Goal: Task Accomplishment & Management: Complete application form

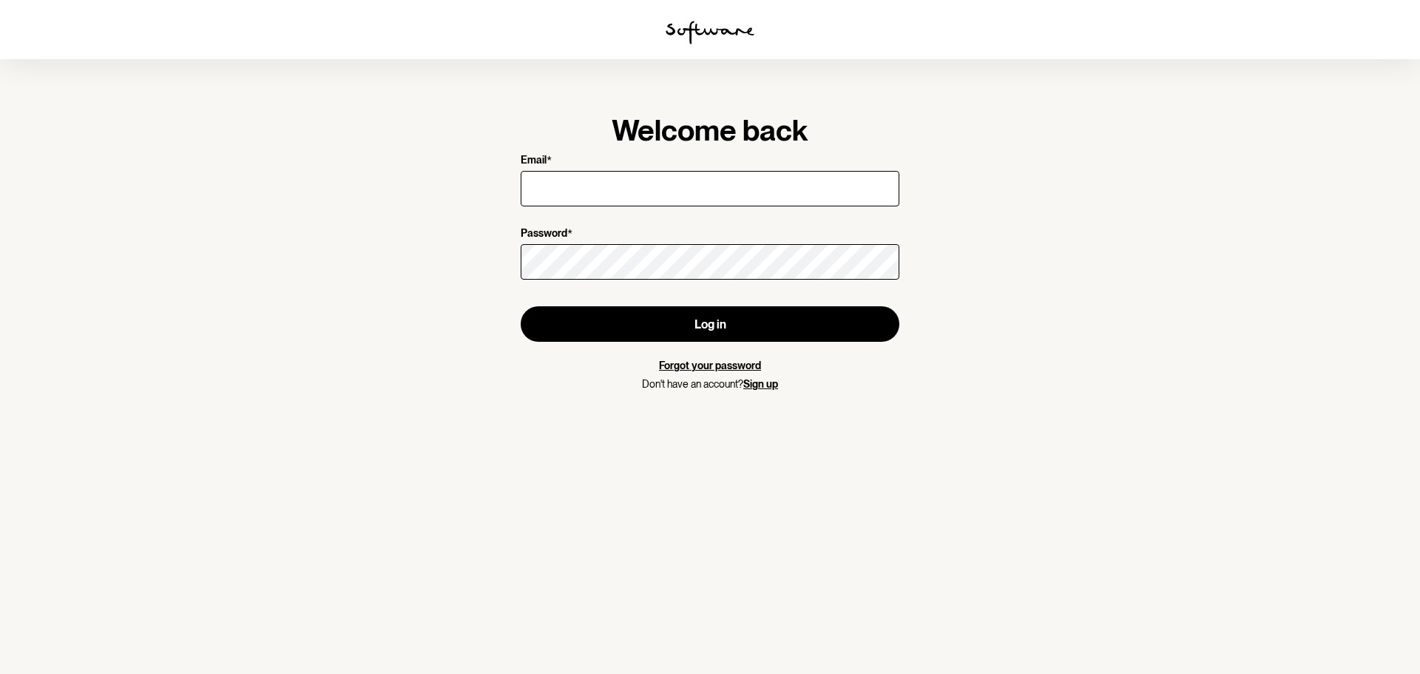
click at [628, 186] on input "Email *" at bounding box center [710, 188] width 379 height 35
type input "[EMAIL_ADDRESS][DOMAIN_NAME]"
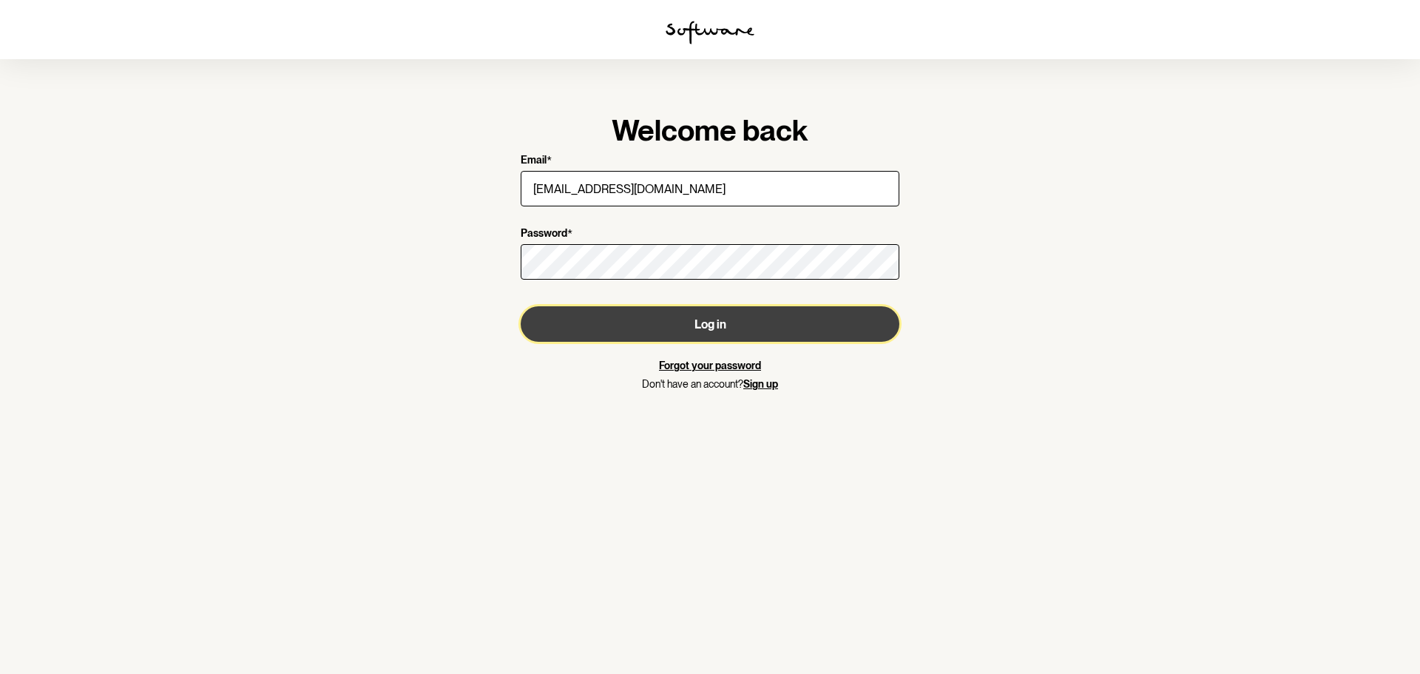
click at [674, 308] on button "Log in" at bounding box center [710, 323] width 379 height 35
click at [726, 327] on button "Log in" at bounding box center [710, 323] width 379 height 35
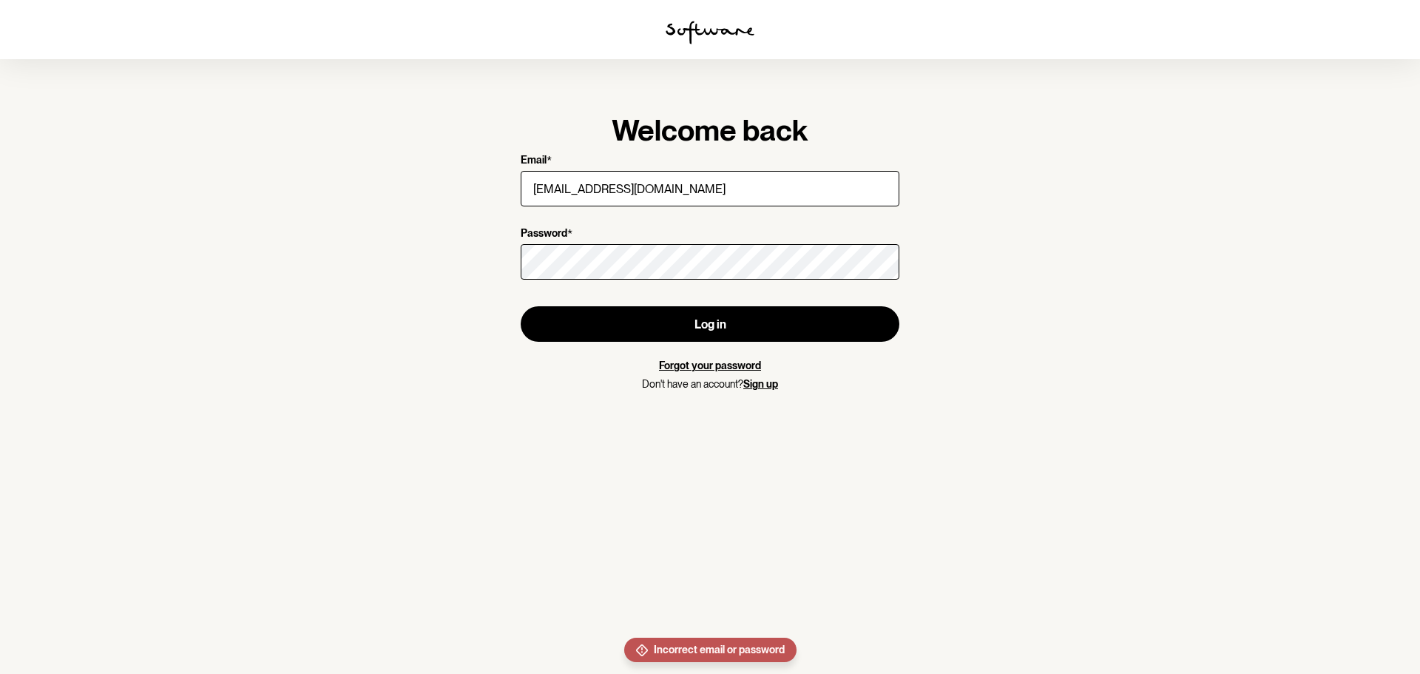
click at [706, 368] on link "Forgot your password" at bounding box center [710, 365] width 102 height 12
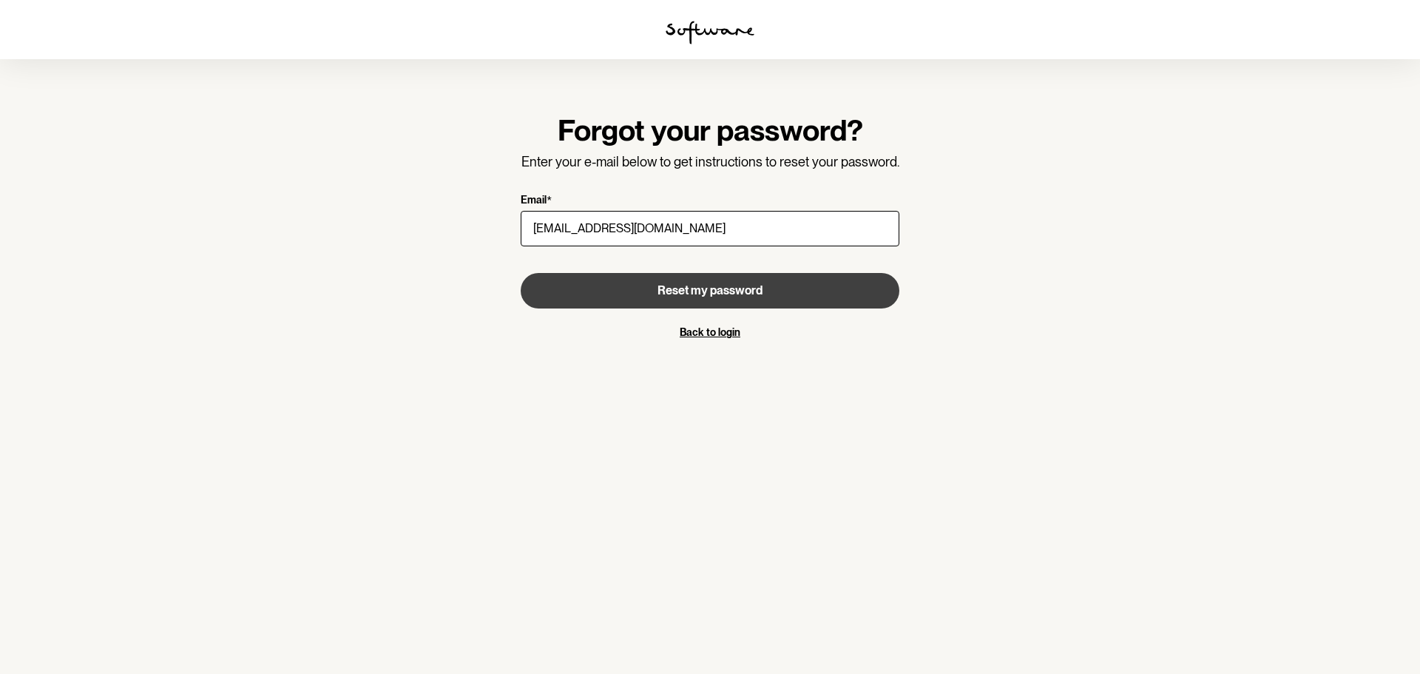
type input "[EMAIL_ADDRESS][DOMAIN_NAME]"
click at [737, 281] on button "Reset my password" at bounding box center [710, 290] width 379 height 35
click at [711, 294] on span "Reset my password" at bounding box center [709, 290] width 105 height 14
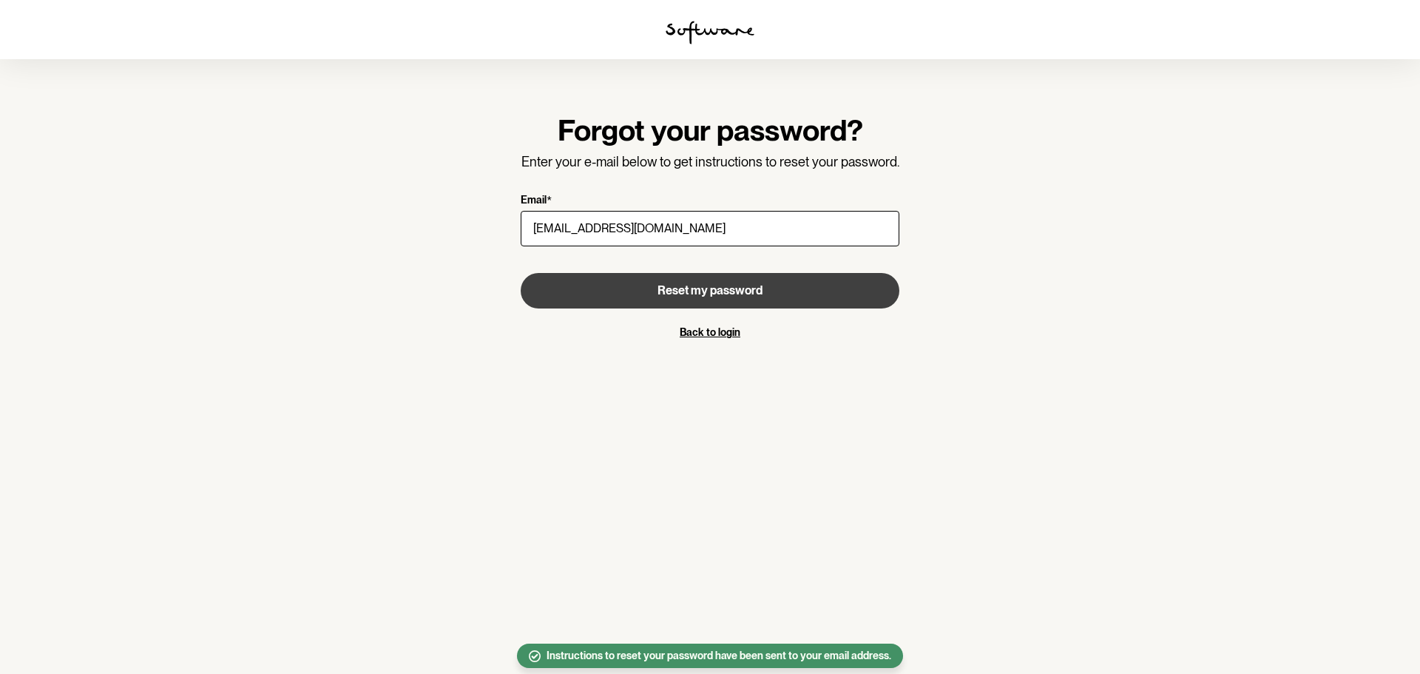
click at [708, 327] on link "Back to login" at bounding box center [710, 332] width 61 height 12
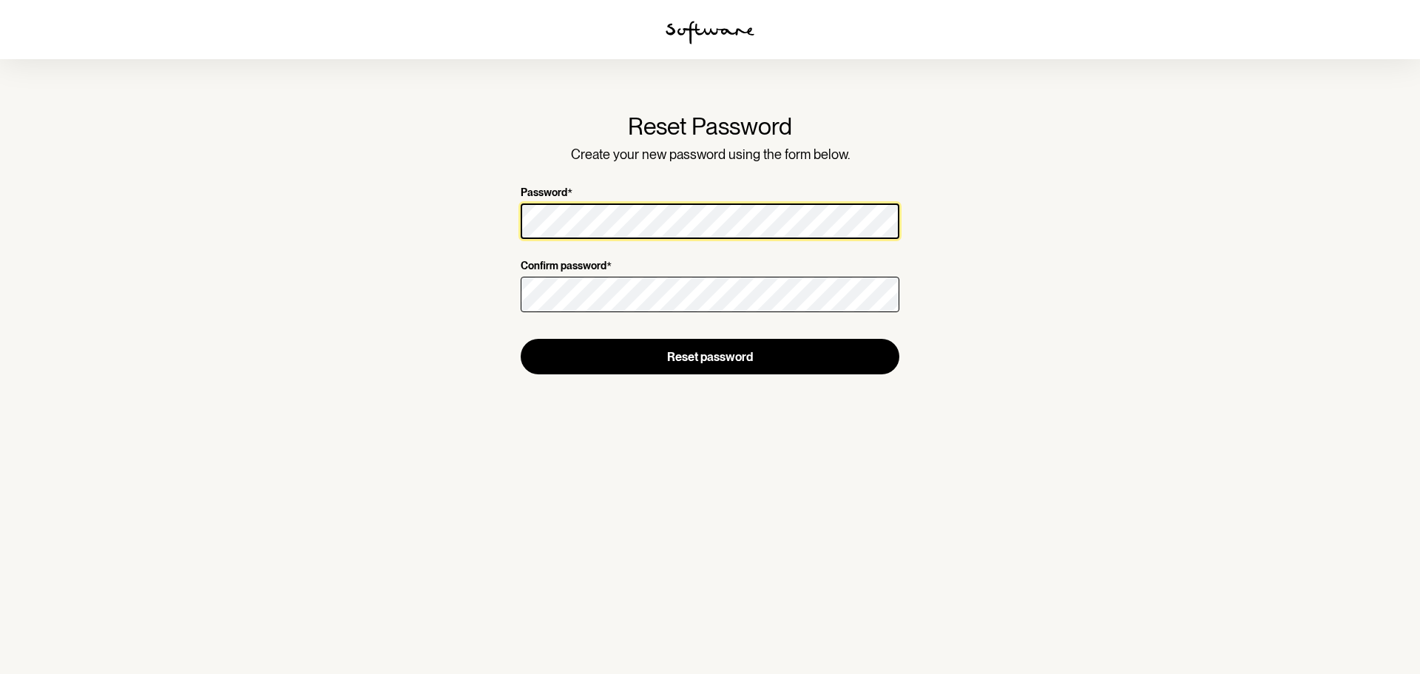
click at [422, 231] on section "Reset Password Create your new password using the form below. Password * Confir…" at bounding box center [710, 337] width 1420 height 674
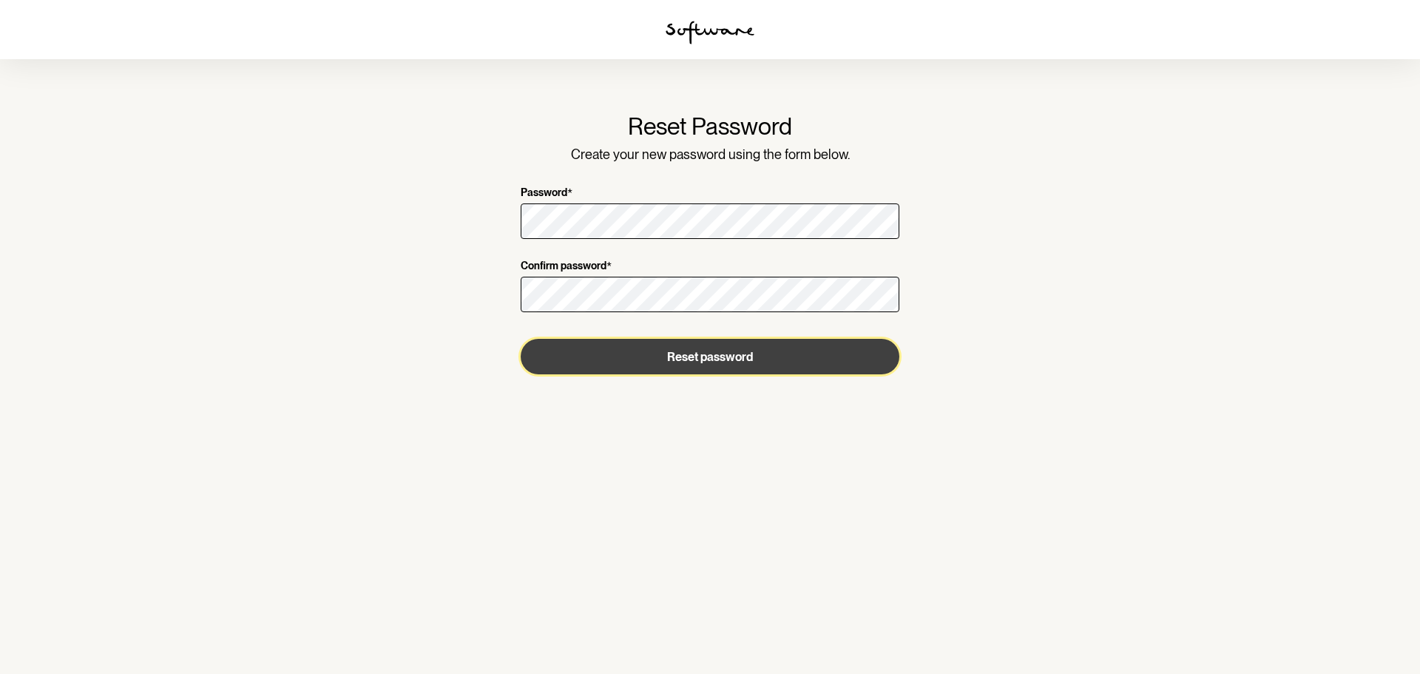
click at [603, 348] on button "Reset password" at bounding box center [710, 356] width 379 height 35
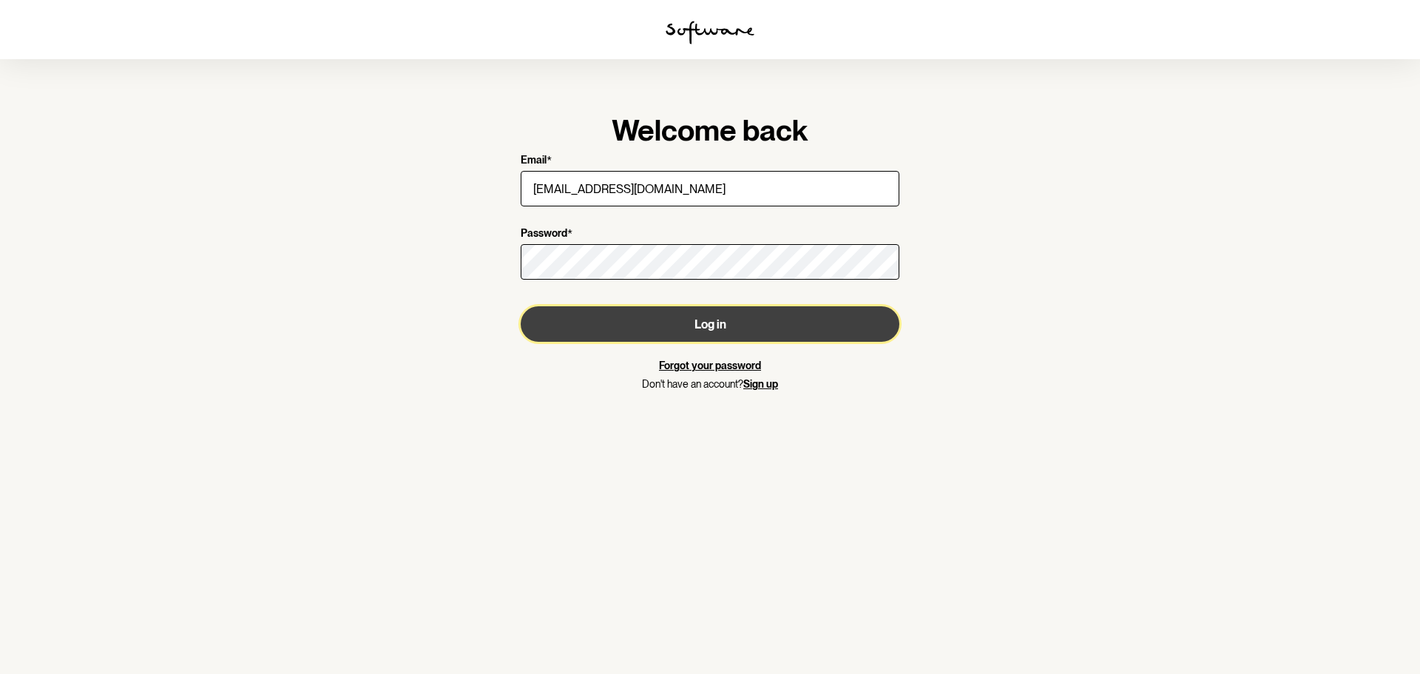
click at [700, 324] on button "Log in" at bounding box center [710, 323] width 379 height 35
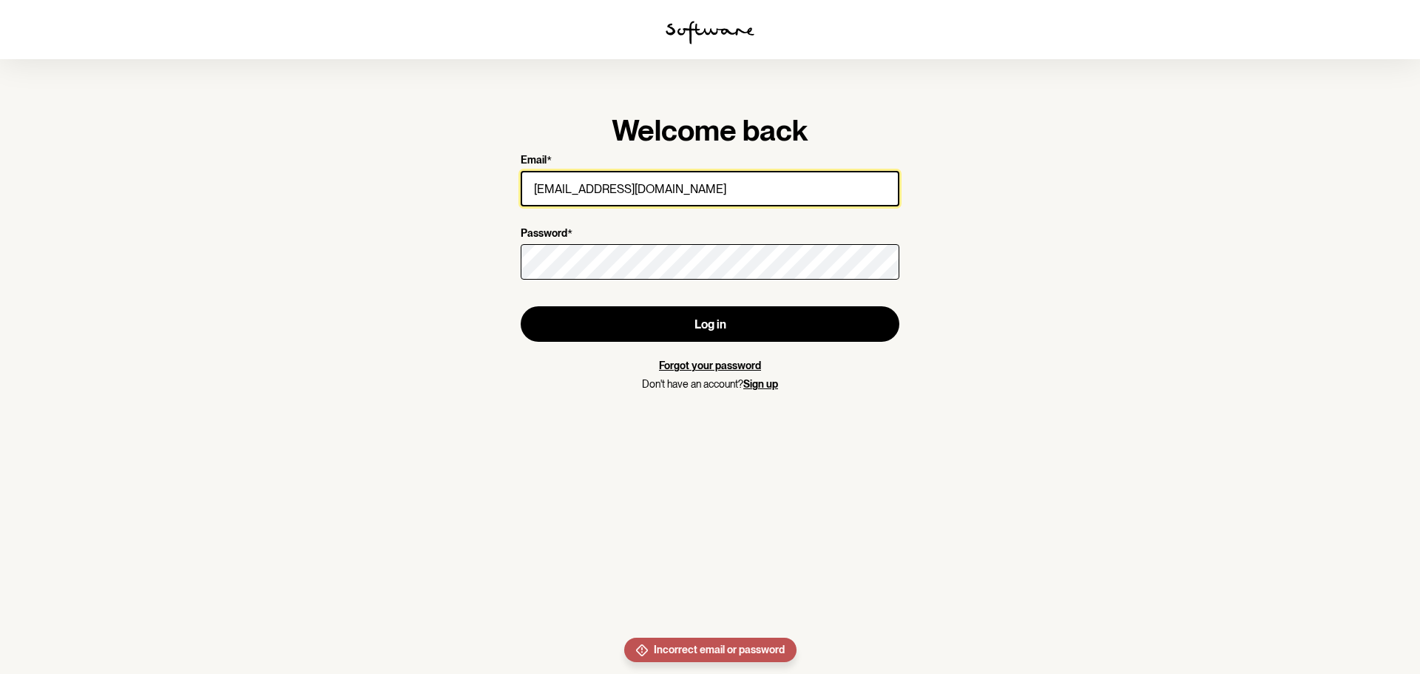
click at [638, 184] on input "haseenaskhan@hotnmail.com" at bounding box center [710, 188] width 379 height 35
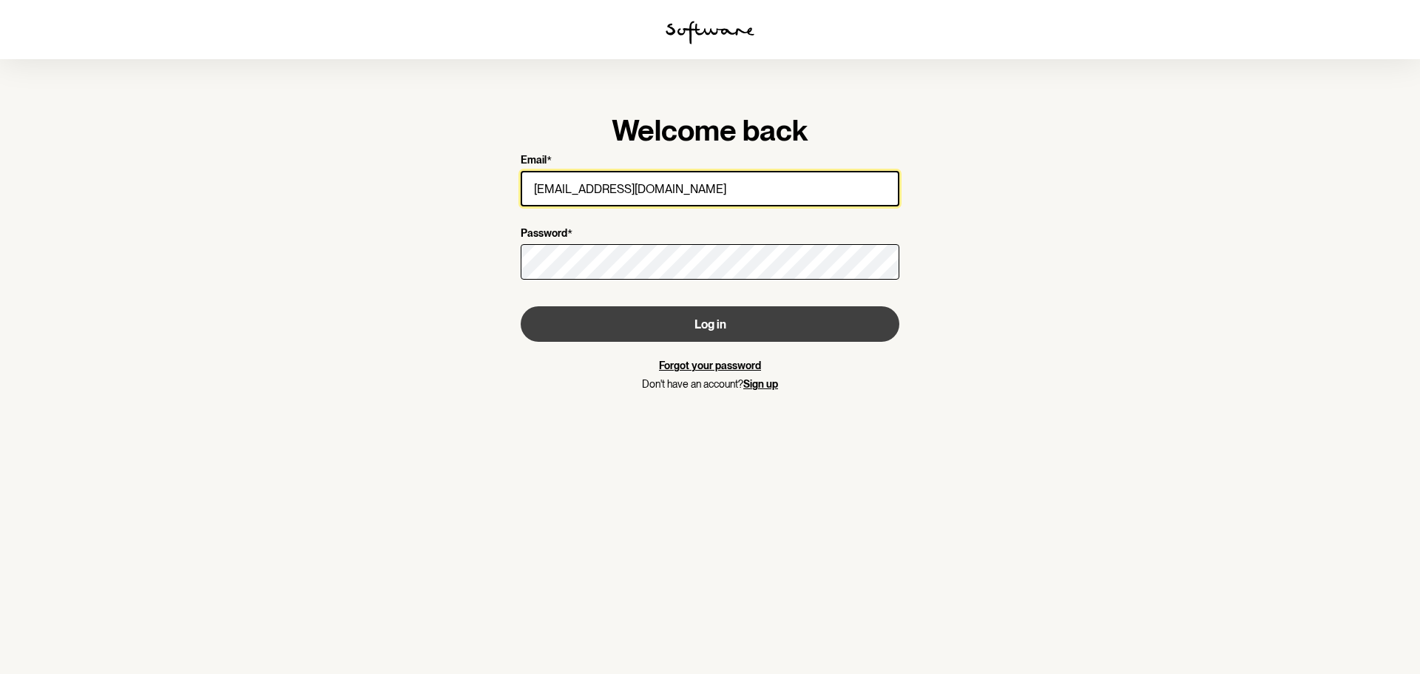
type input "[EMAIL_ADDRESS][DOMAIN_NAME]"
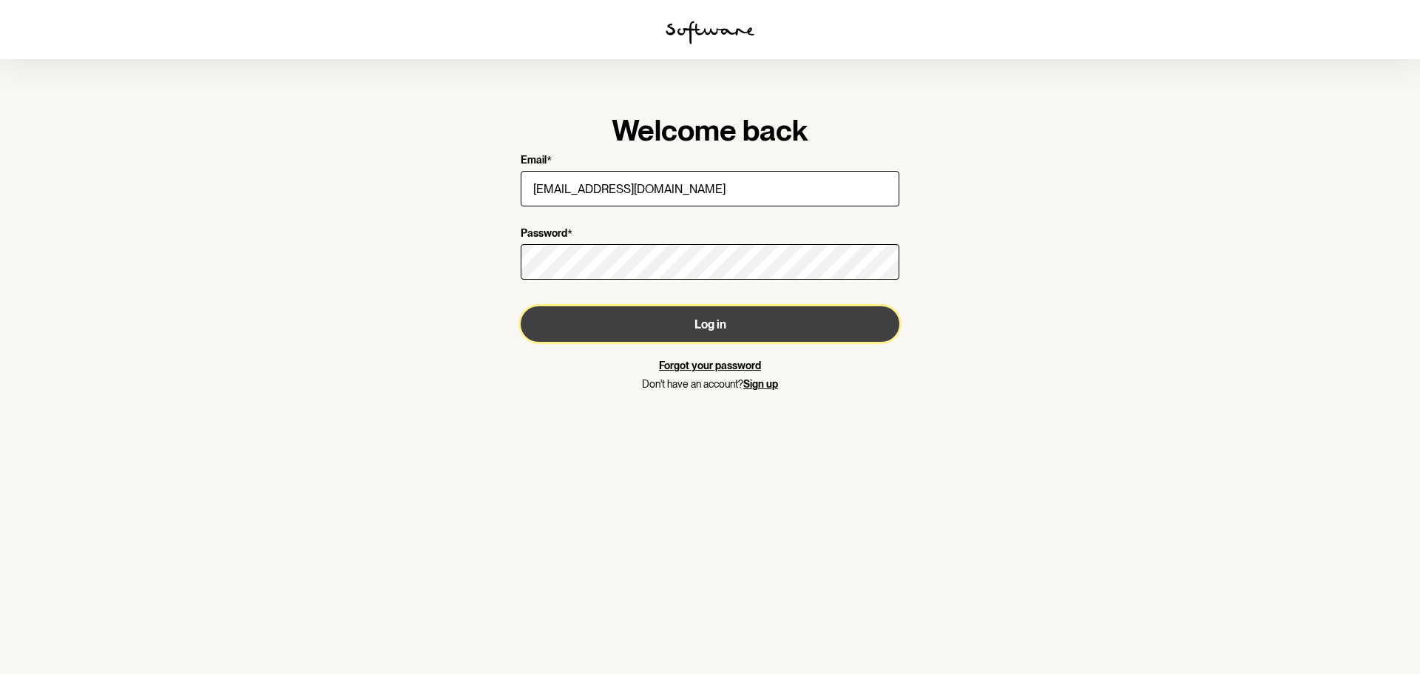
click at [703, 328] on button "Log in" at bounding box center [710, 323] width 379 height 35
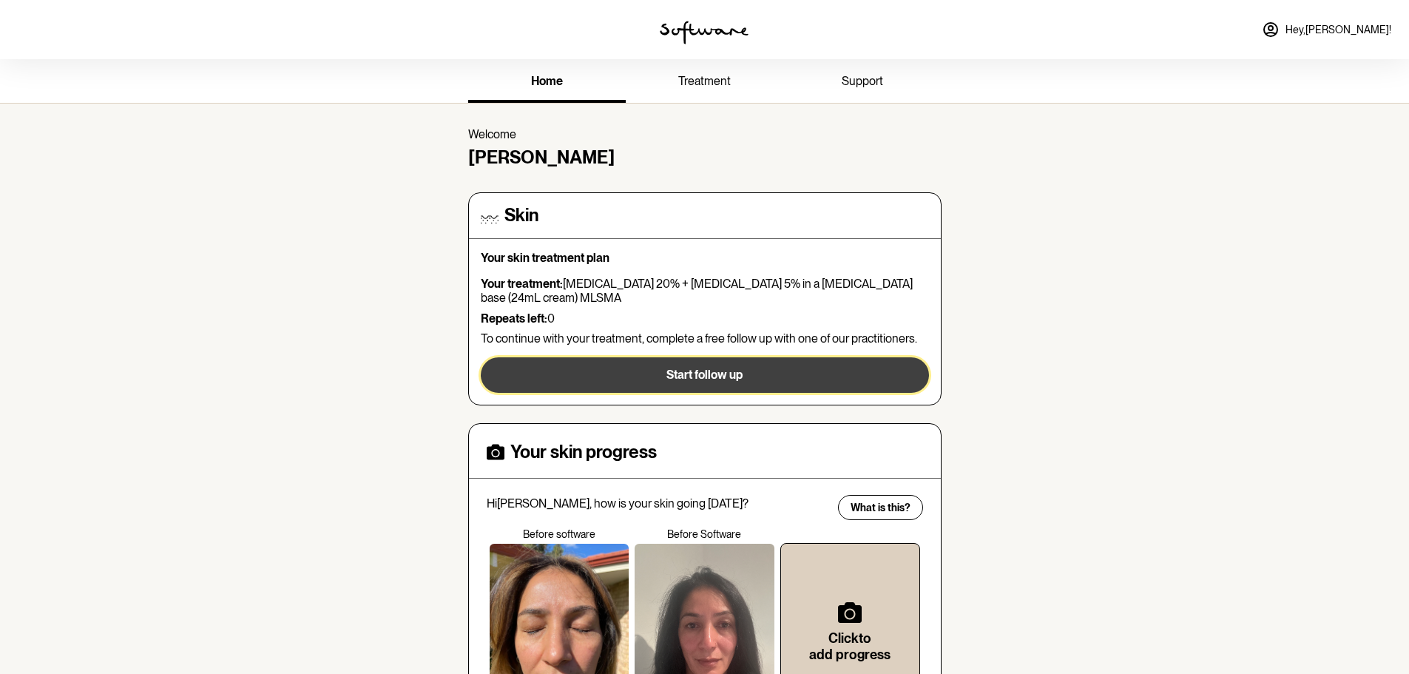
click at [740, 367] on button "Start follow up" at bounding box center [705, 374] width 448 height 35
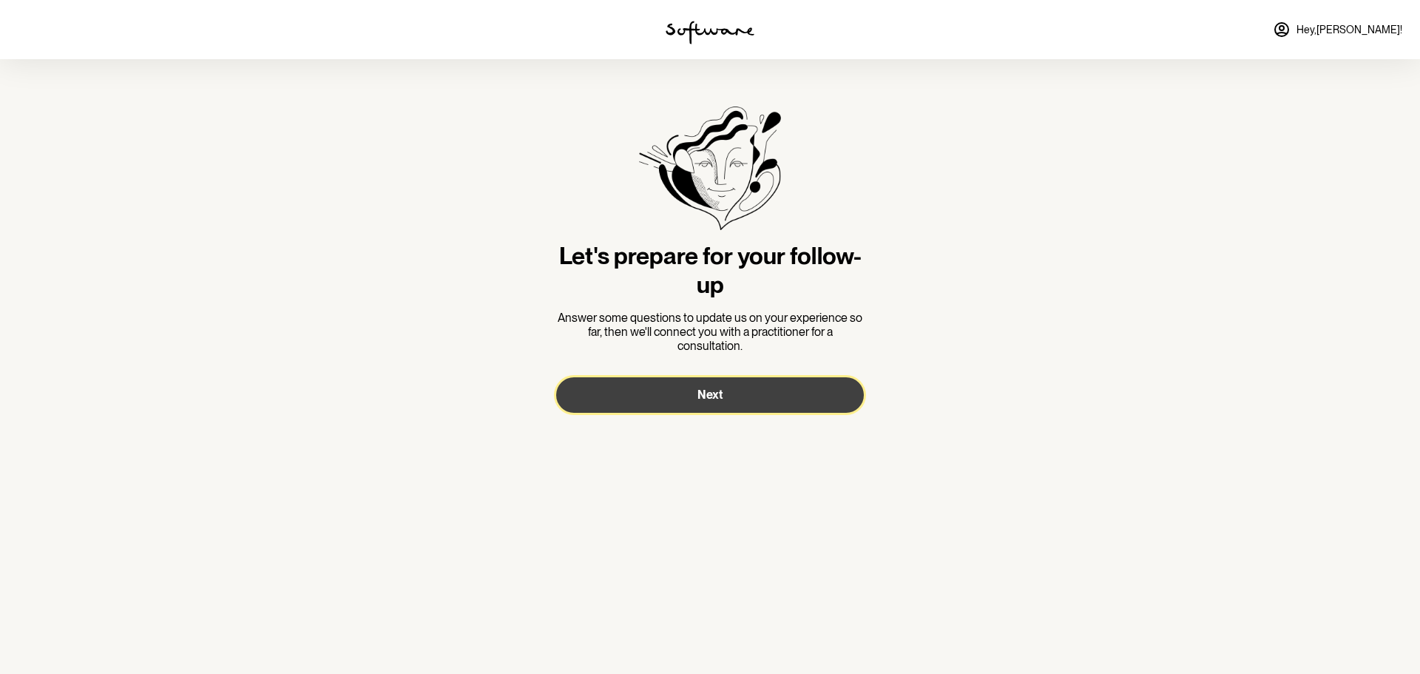
click at [717, 390] on span "Next" at bounding box center [709, 395] width 25 height 14
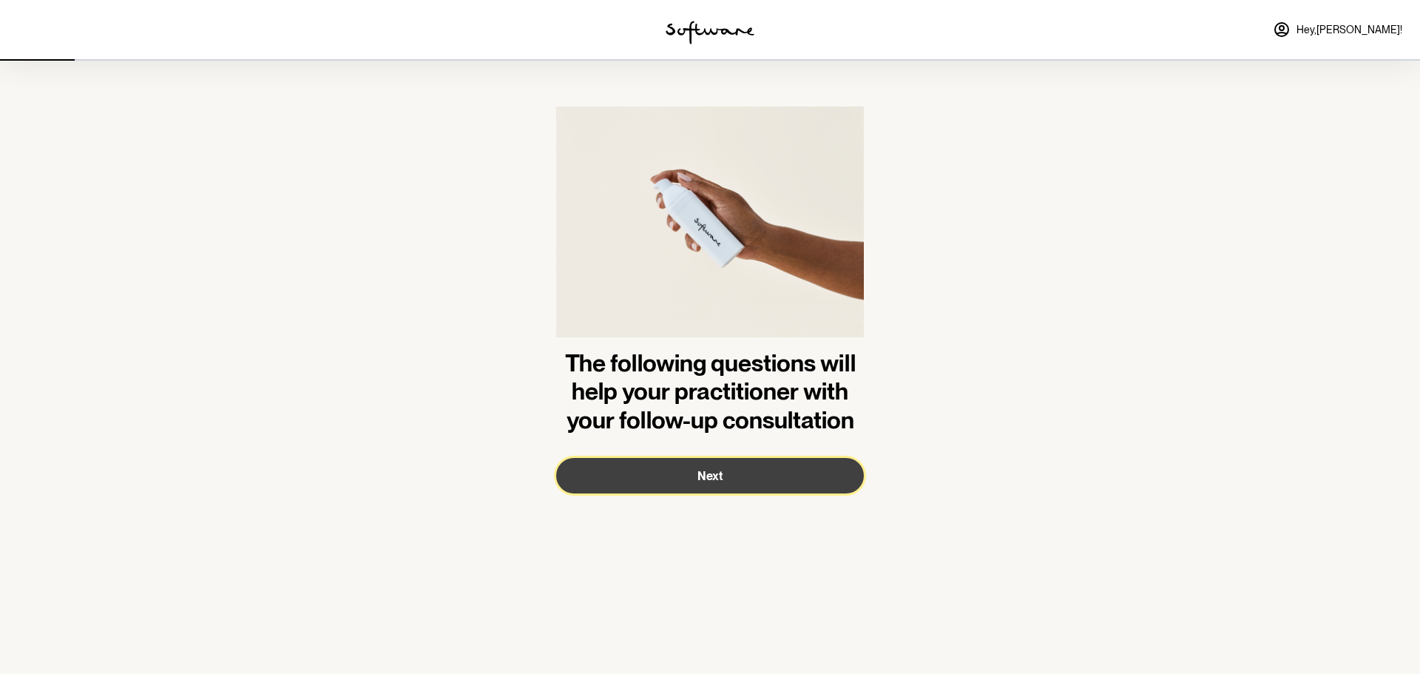
drag, startPoint x: 707, startPoint y: 476, endPoint x: 868, endPoint y: 456, distance: 162.4
click at [709, 476] on span "Next" at bounding box center [709, 476] width 25 height 14
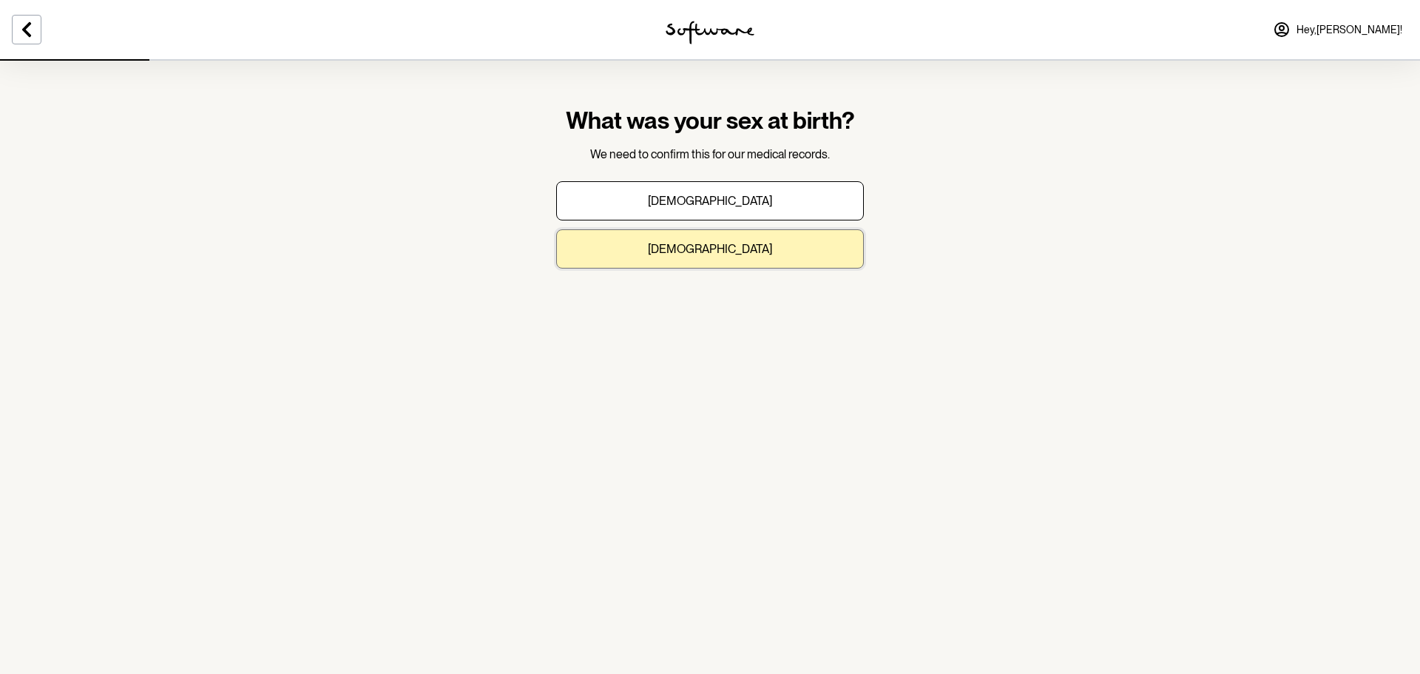
click at [744, 251] on button "Female" at bounding box center [710, 248] width 308 height 39
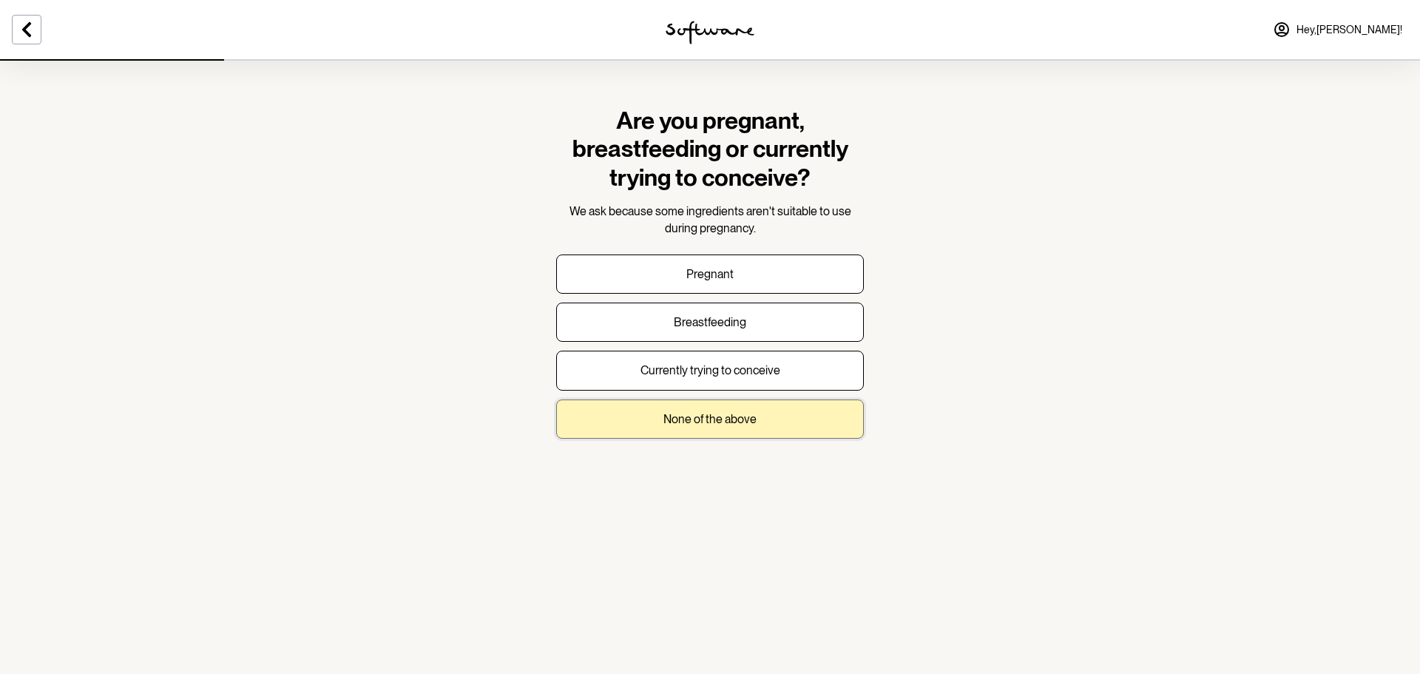
click at [729, 419] on p "None of the above" at bounding box center [709, 419] width 93 height 14
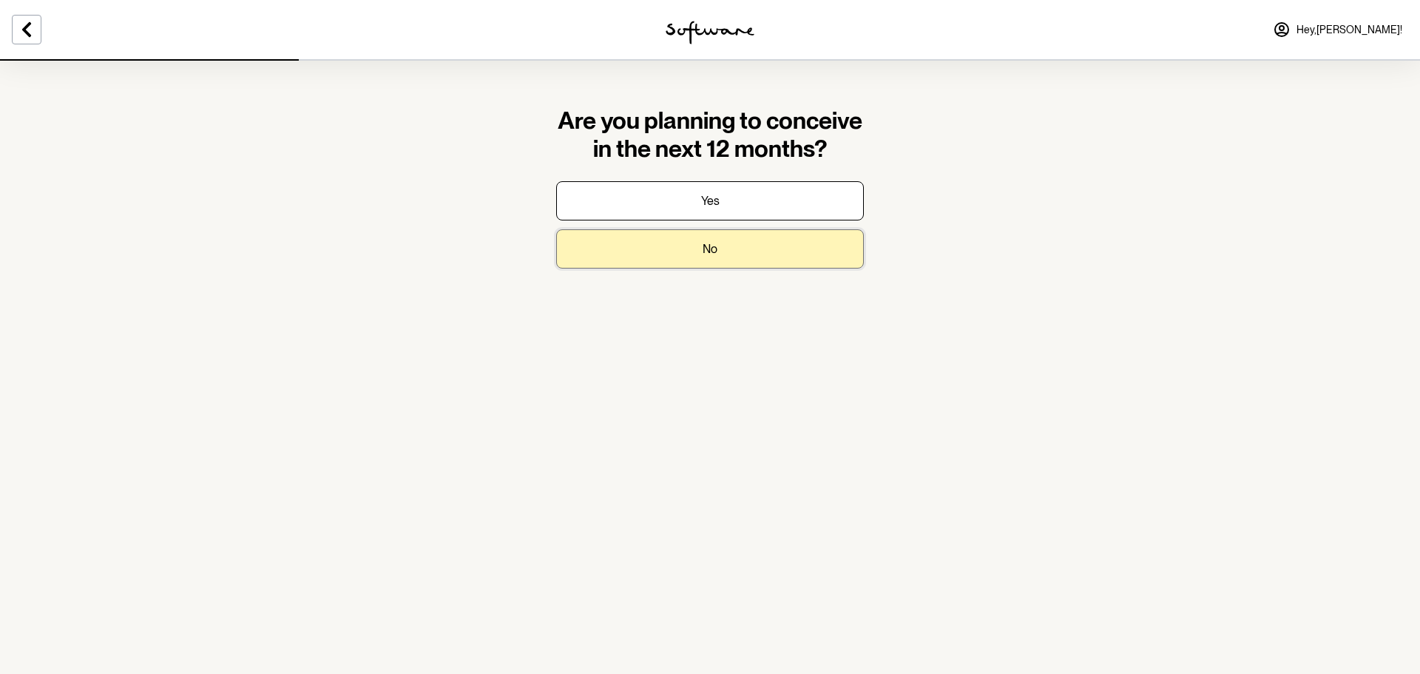
drag, startPoint x: 740, startPoint y: 250, endPoint x: 758, endPoint y: 247, distance: 18.0
click at [737, 249] on button "No" at bounding box center [710, 248] width 308 height 39
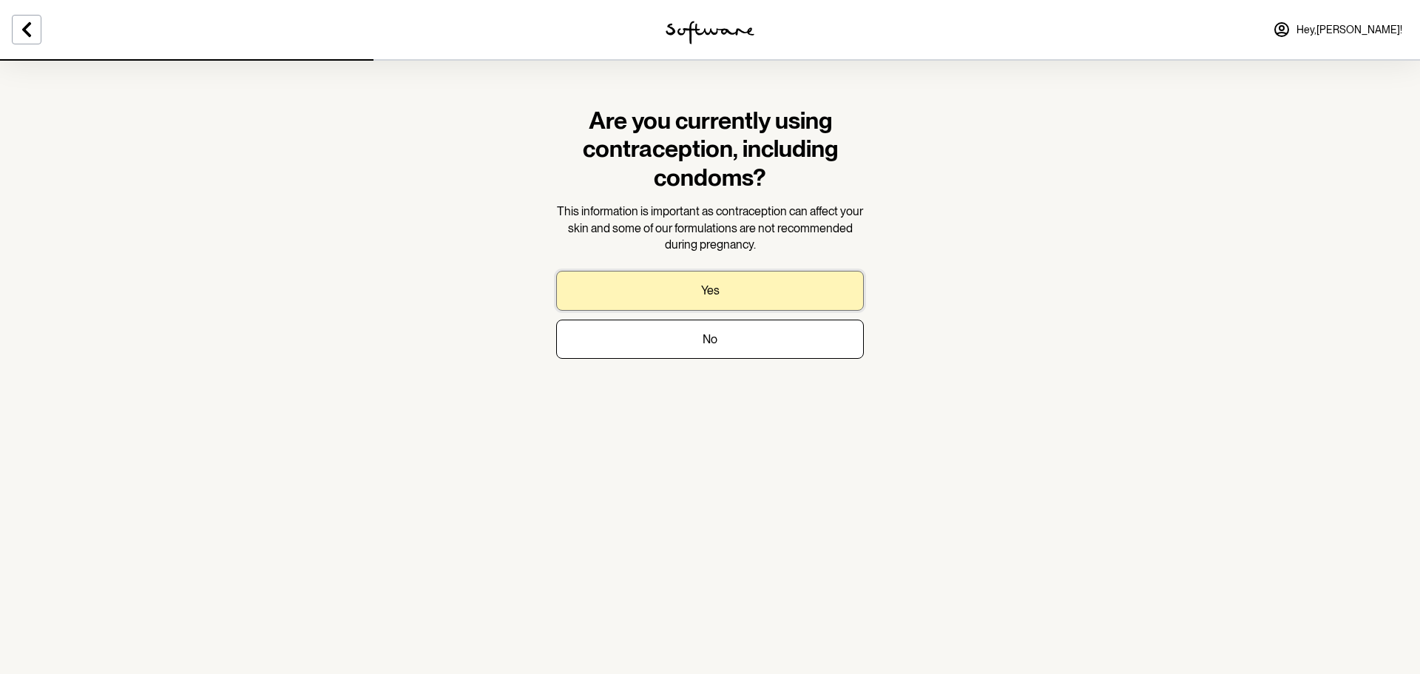
drag, startPoint x: 738, startPoint y: 286, endPoint x: 806, endPoint y: 294, distance: 68.5
click at [734, 285] on button "Yes" at bounding box center [710, 290] width 308 height 39
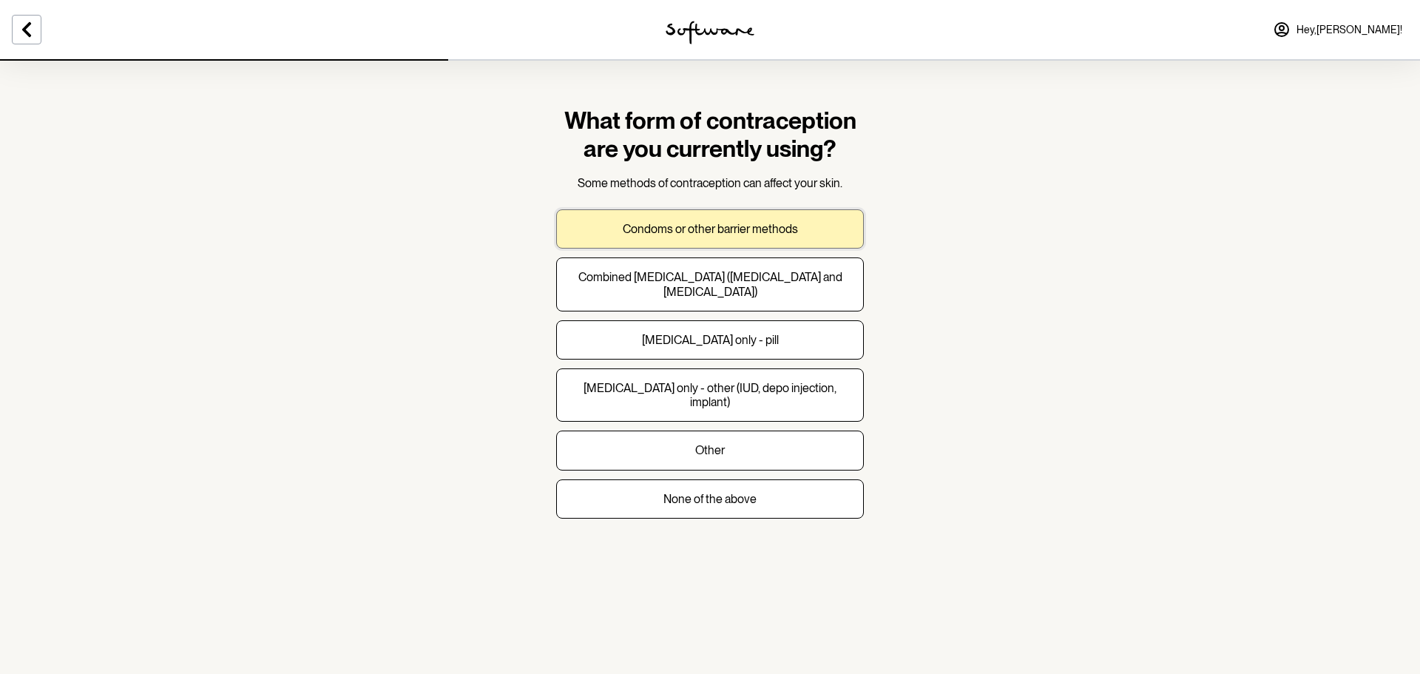
click at [763, 229] on p "Condoms or other barrier methods" at bounding box center [710, 229] width 175 height 14
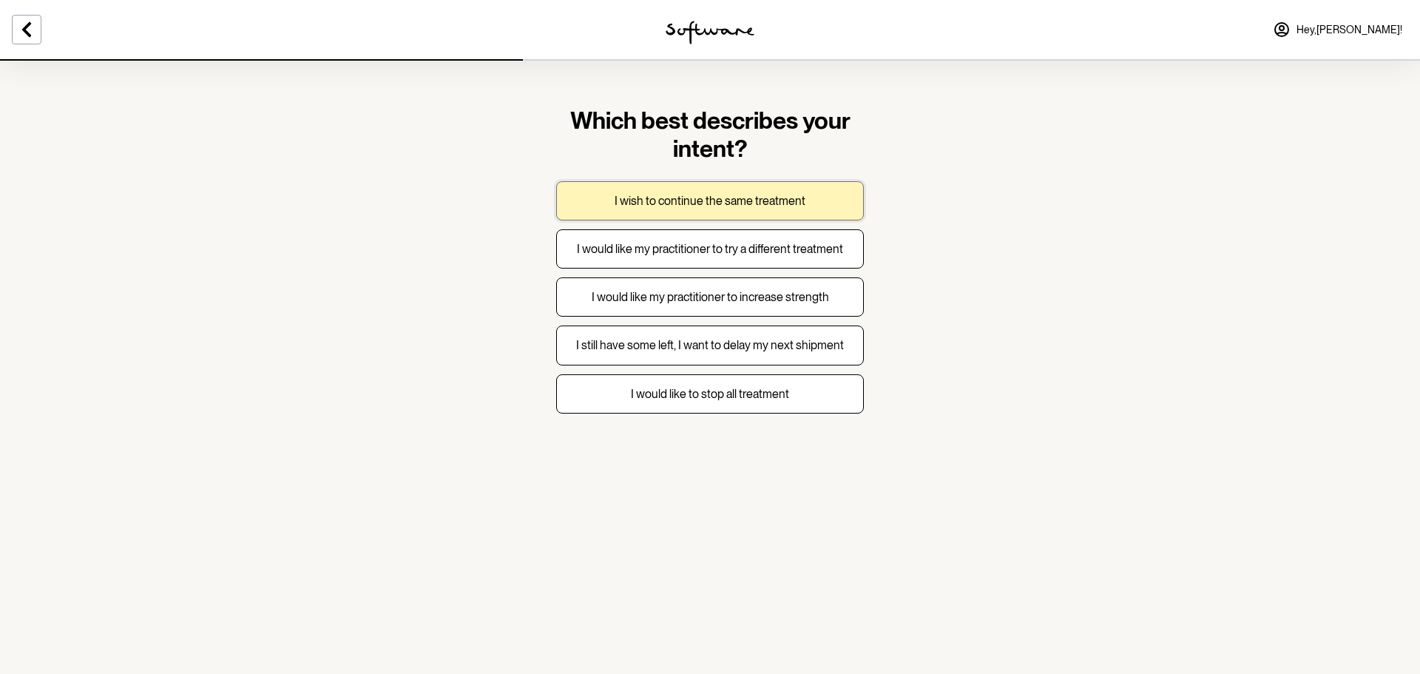
click at [782, 202] on p "I wish to continue the same treatment" at bounding box center [710, 201] width 191 height 14
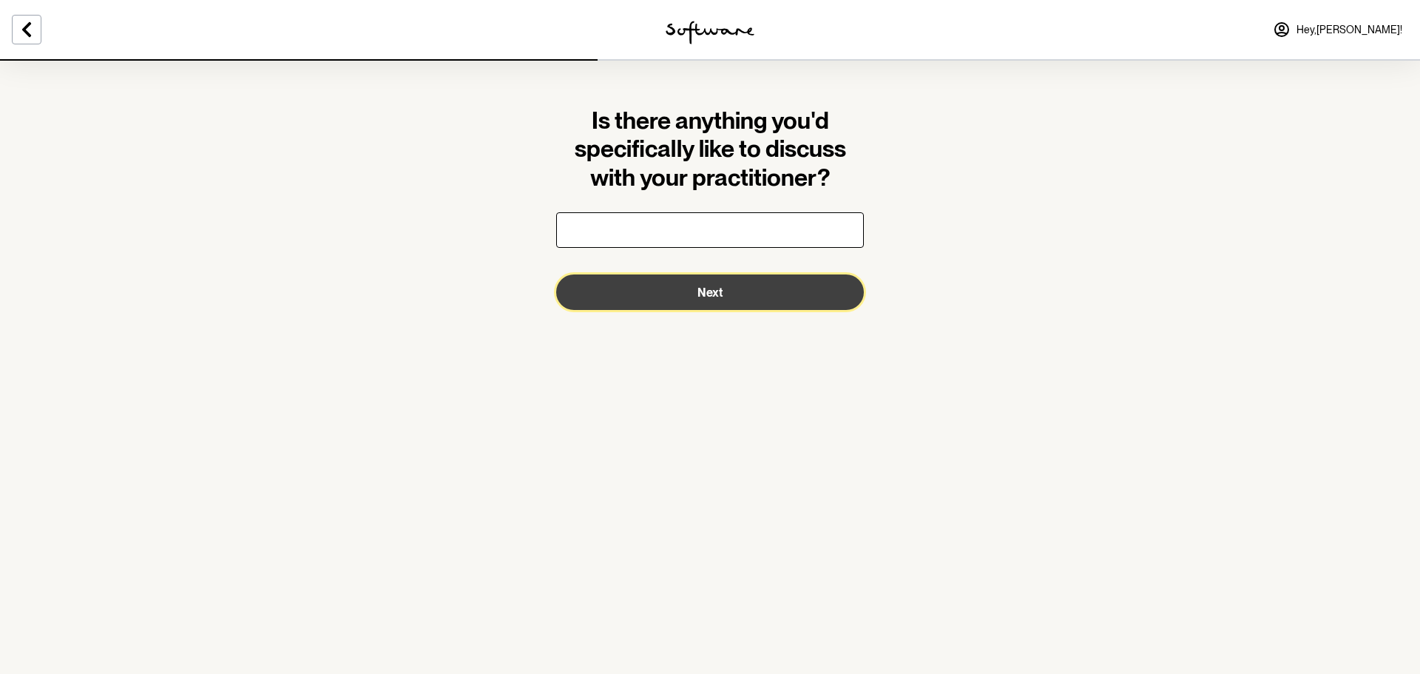
click at [754, 289] on button "Next" at bounding box center [710, 291] width 308 height 35
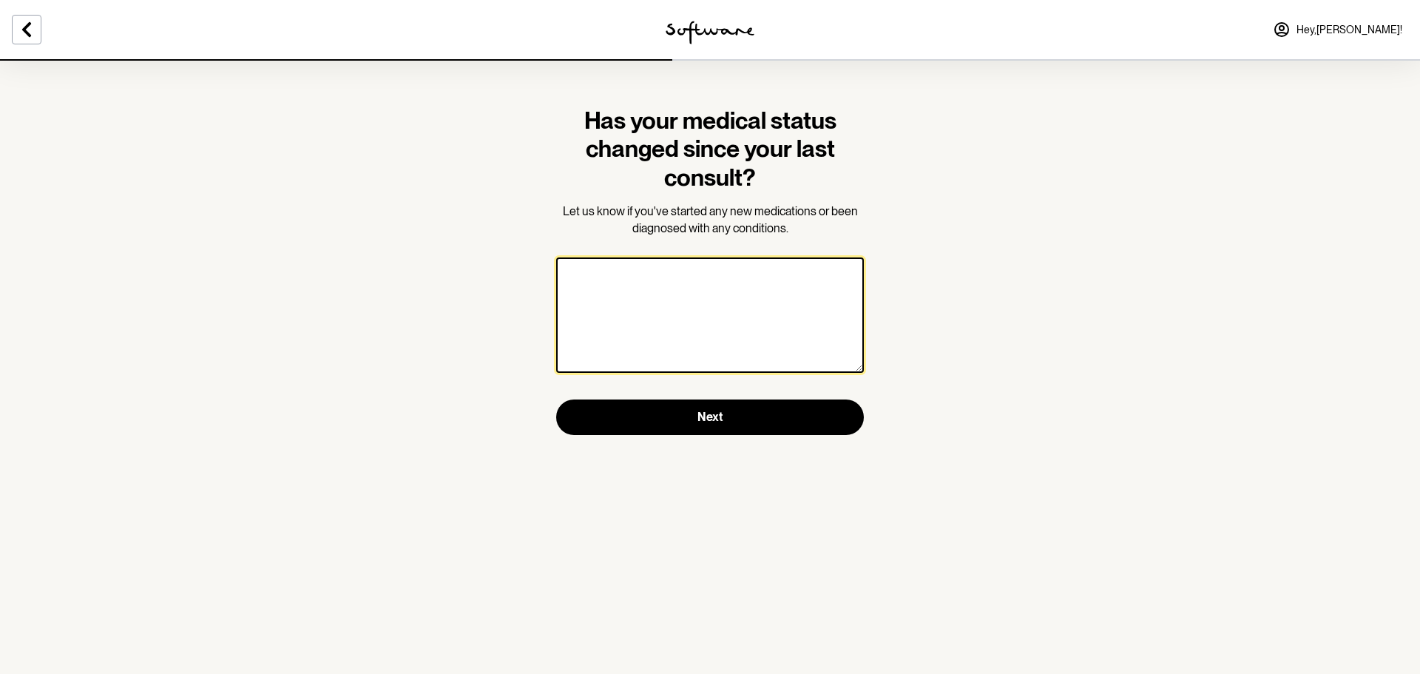
click at [723, 323] on textarea at bounding box center [710, 314] width 308 height 115
type textarea "No"
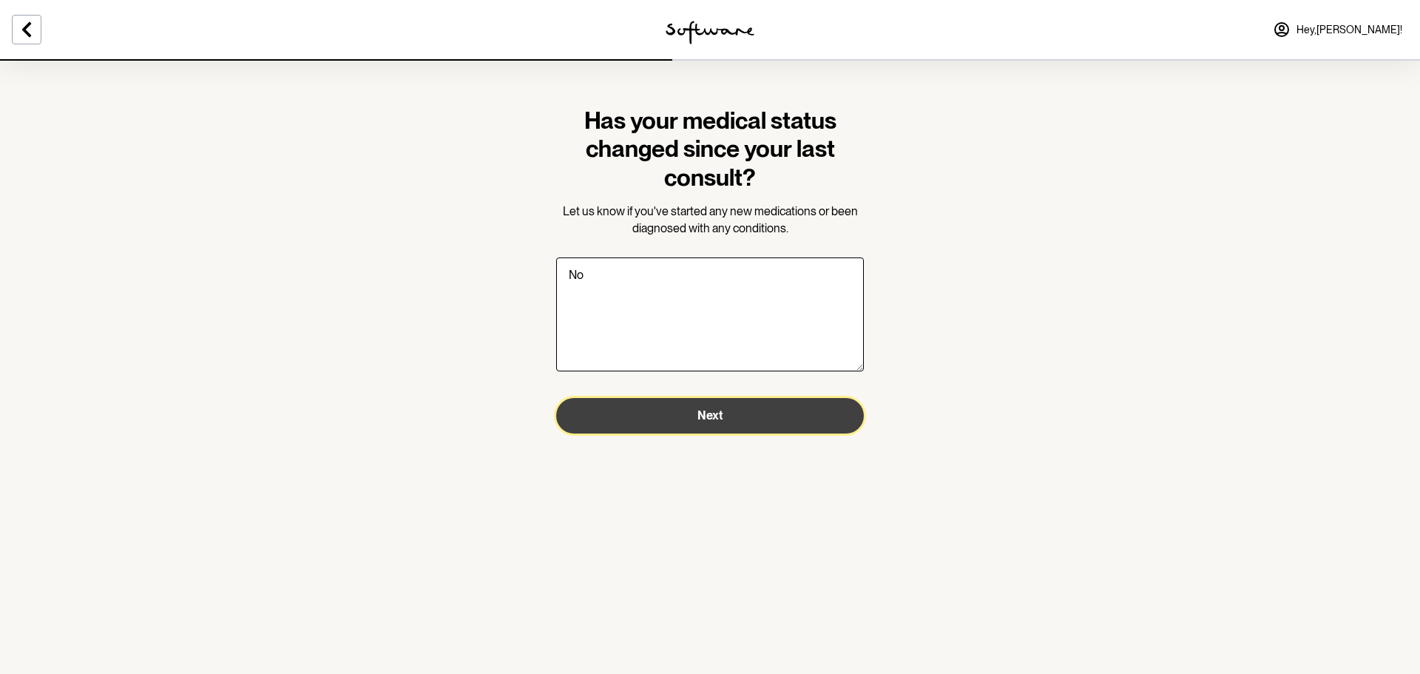
click at [723, 415] on button "Next" at bounding box center [710, 415] width 308 height 35
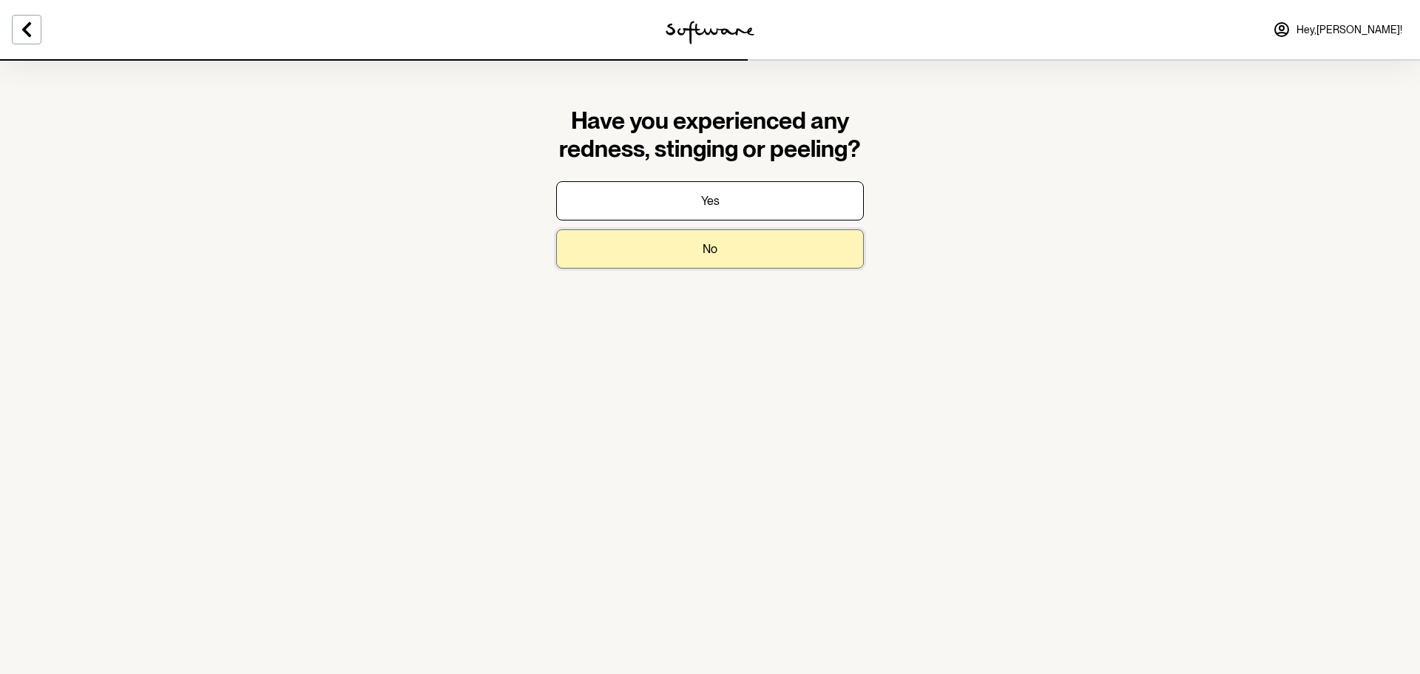
click at [746, 247] on button "No" at bounding box center [710, 248] width 308 height 39
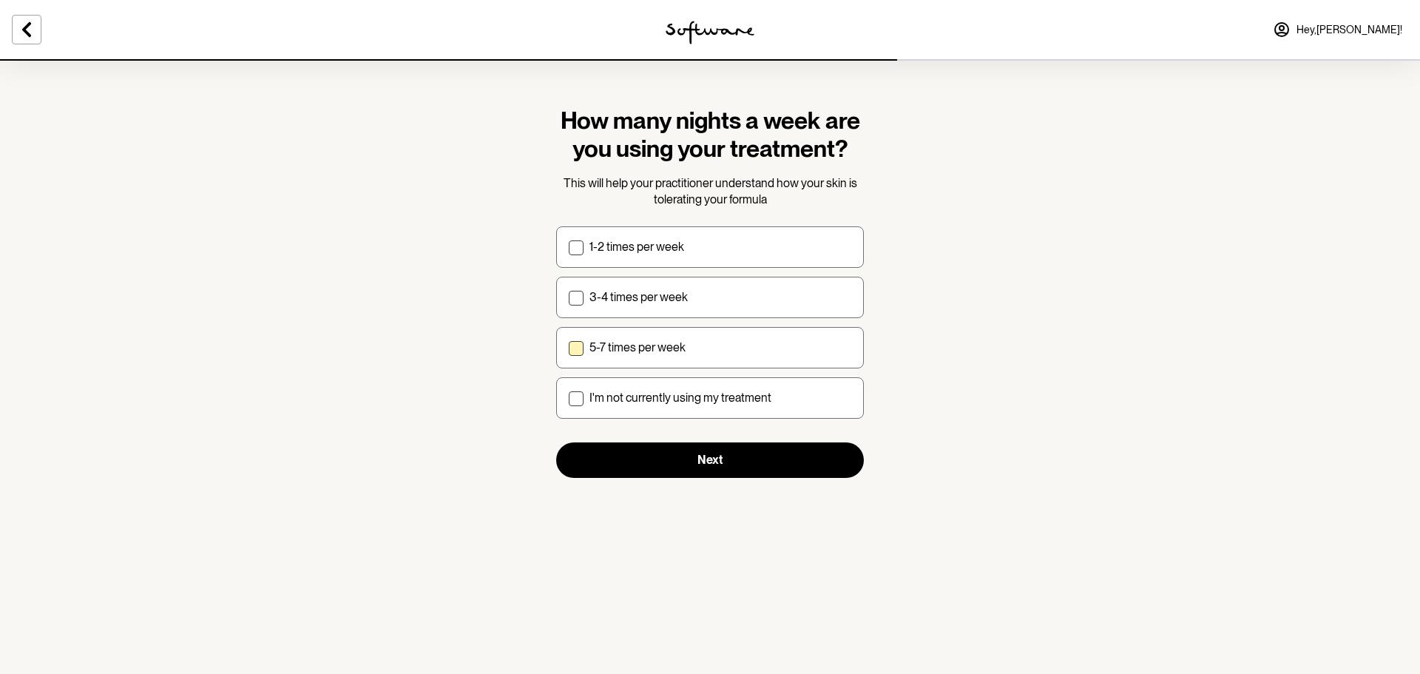
click at [568, 348] on label "5-7 times per week" at bounding box center [710, 347] width 308 height 41
click at [568, 348] on input "5-7 times per week" at bounding box center [568, 347] width 1 height 1
checkbox input "true"
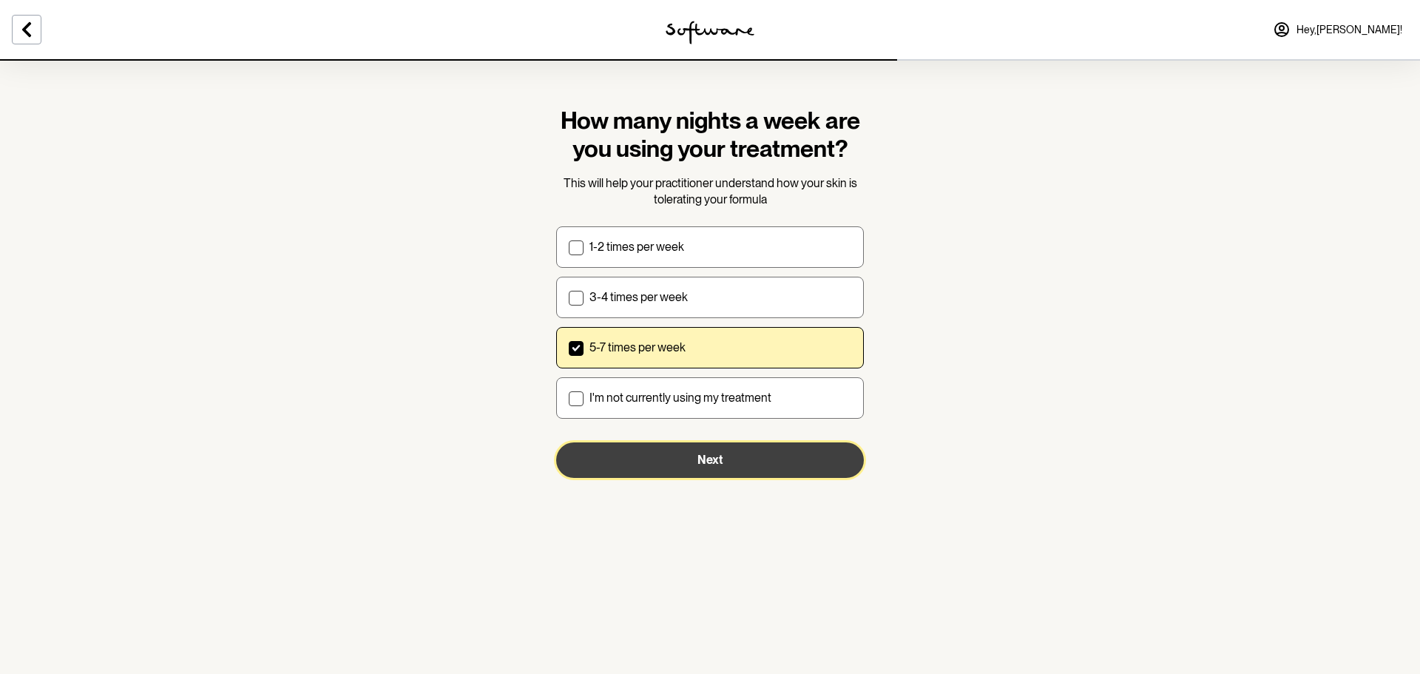
click at [678, 463] on button "Next" at bounding box center [710, 459] width 308 height 35
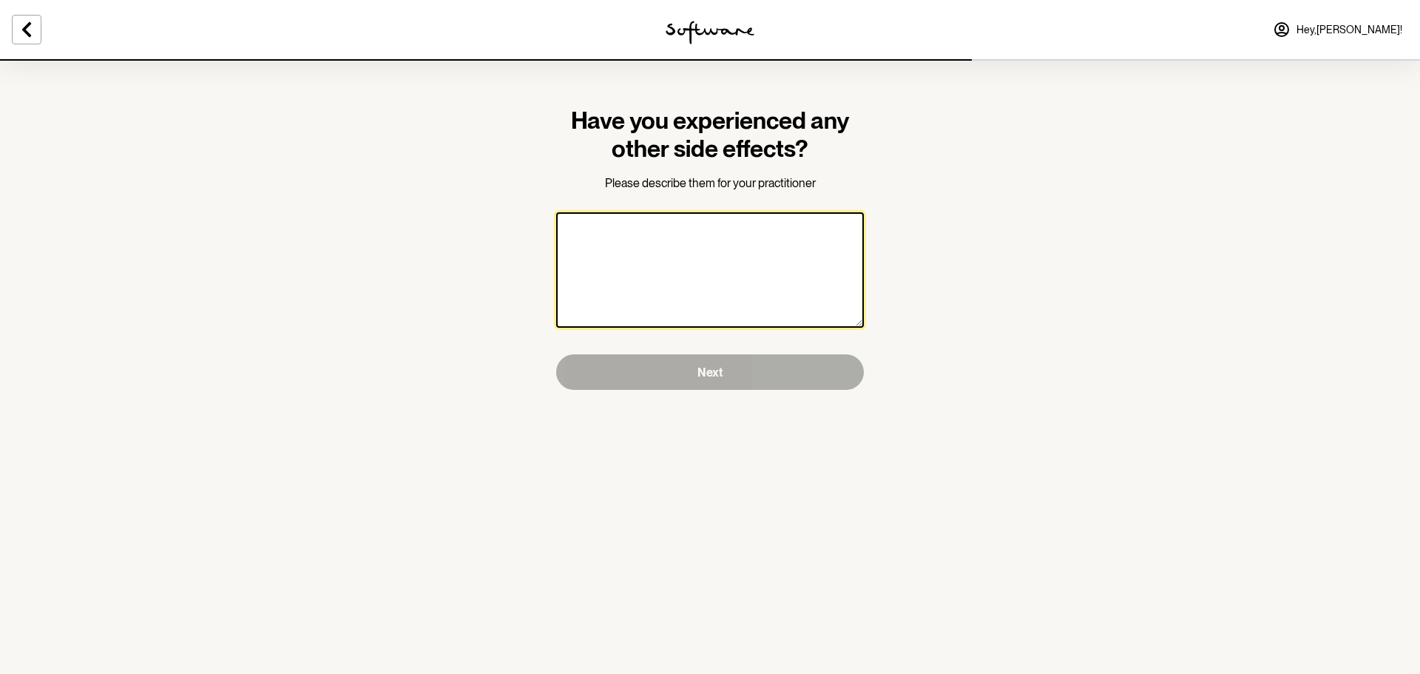
click at [731, 280] on textarea at bounding box center [710, 269] width 308 height 115
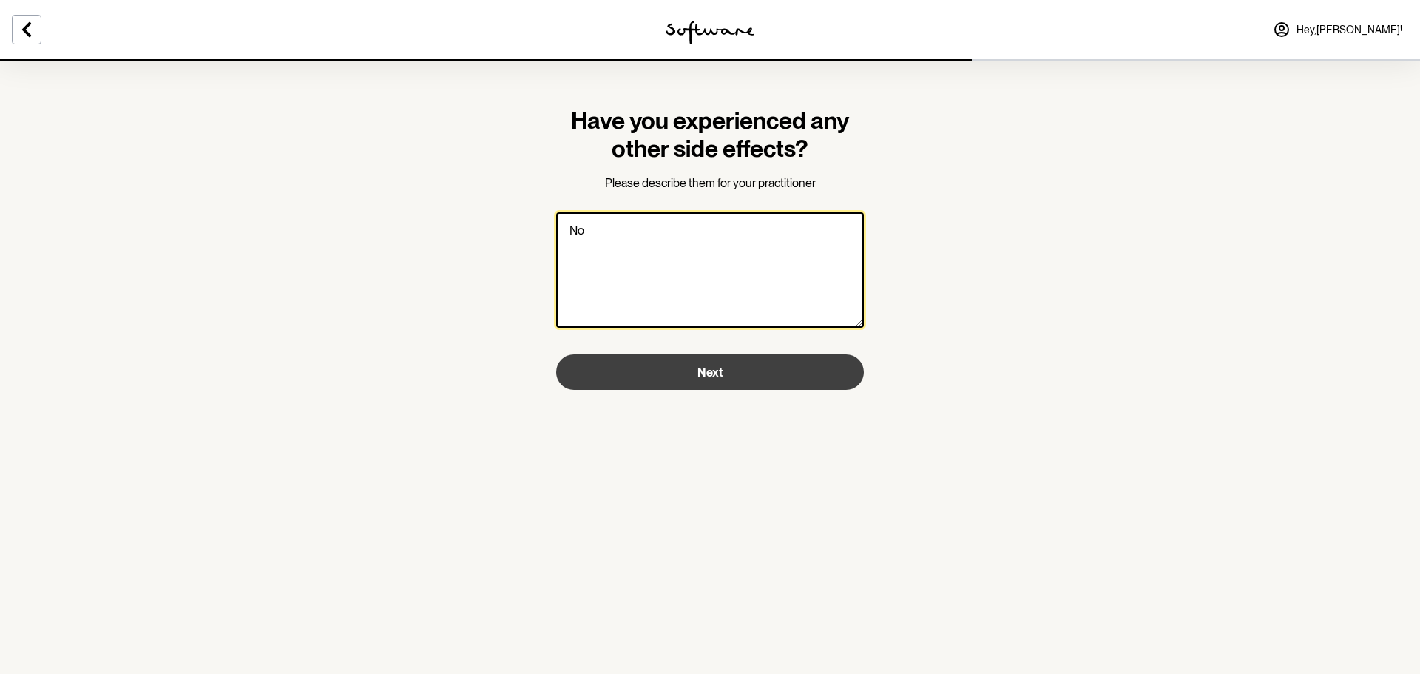
type textarea "No"
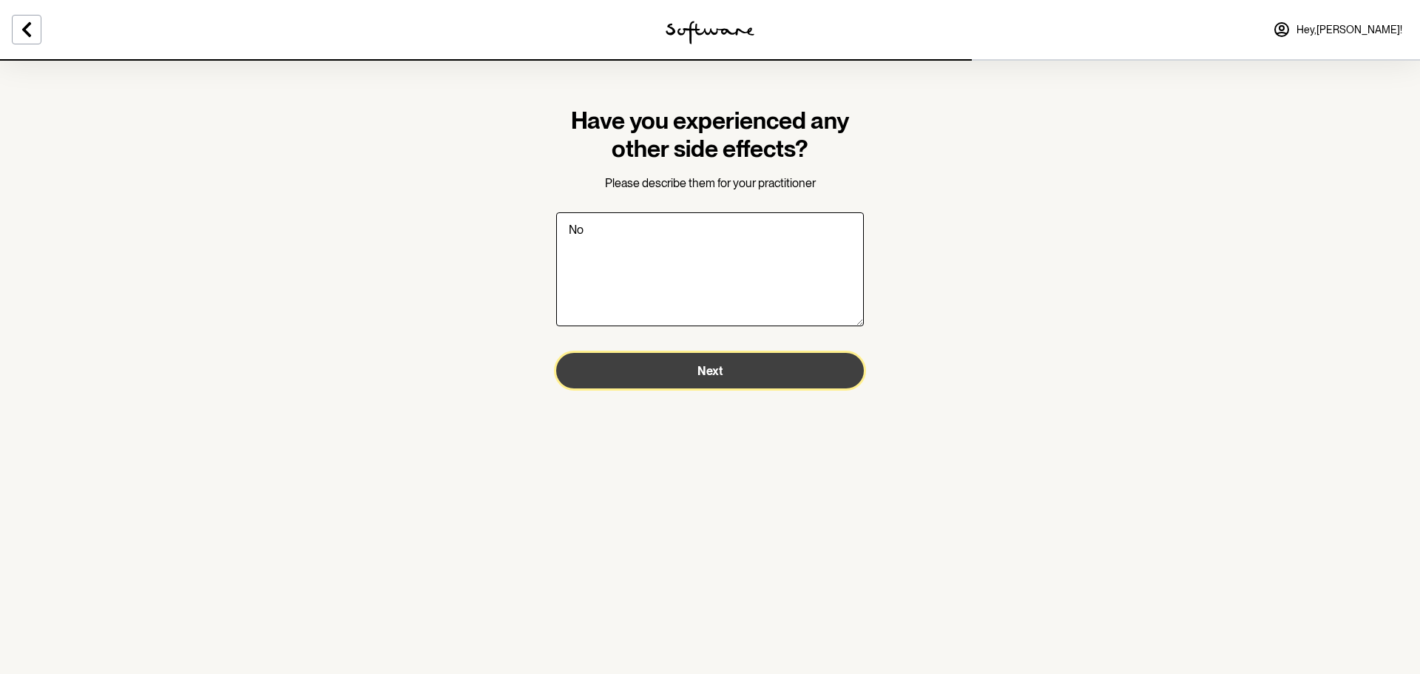
click at [728, 356] on button "Next" at bounding box center [710, 370] width 308 height 35
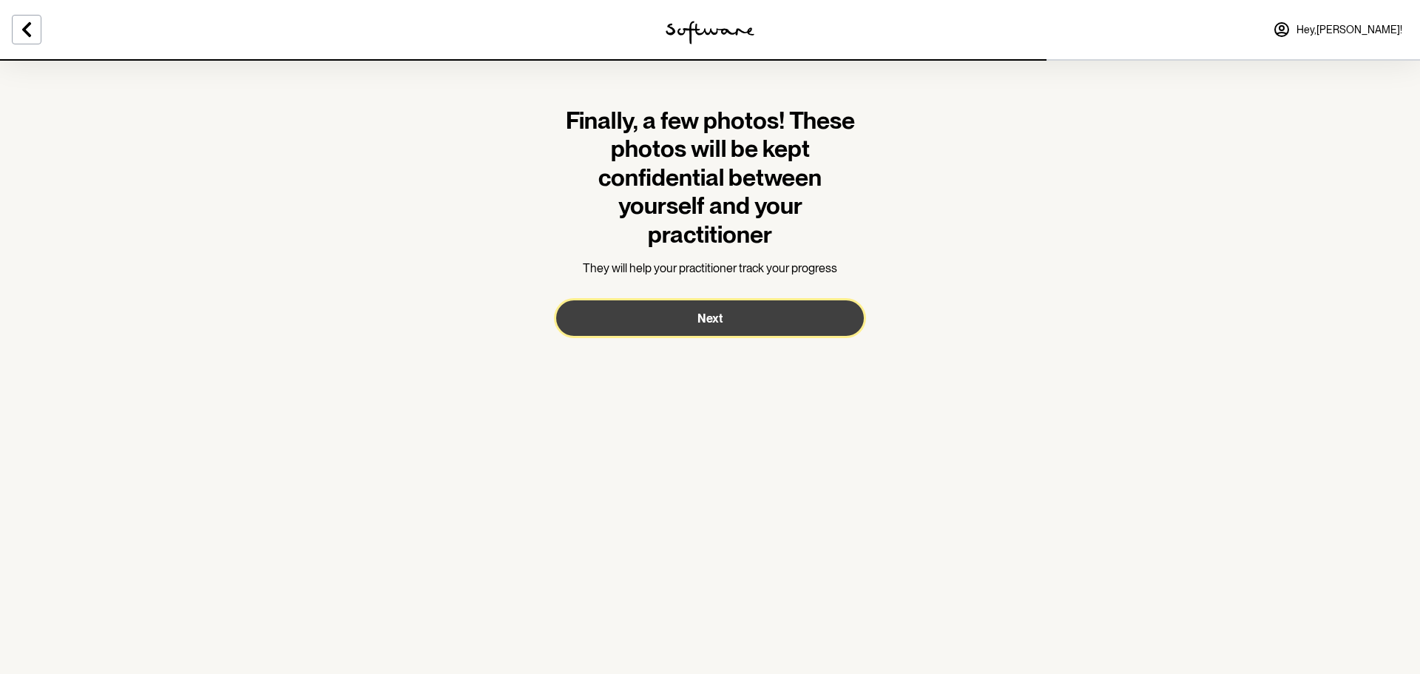
click at [720, 316] on span "Next" at bounding box center [709, 318] width 25 height 14
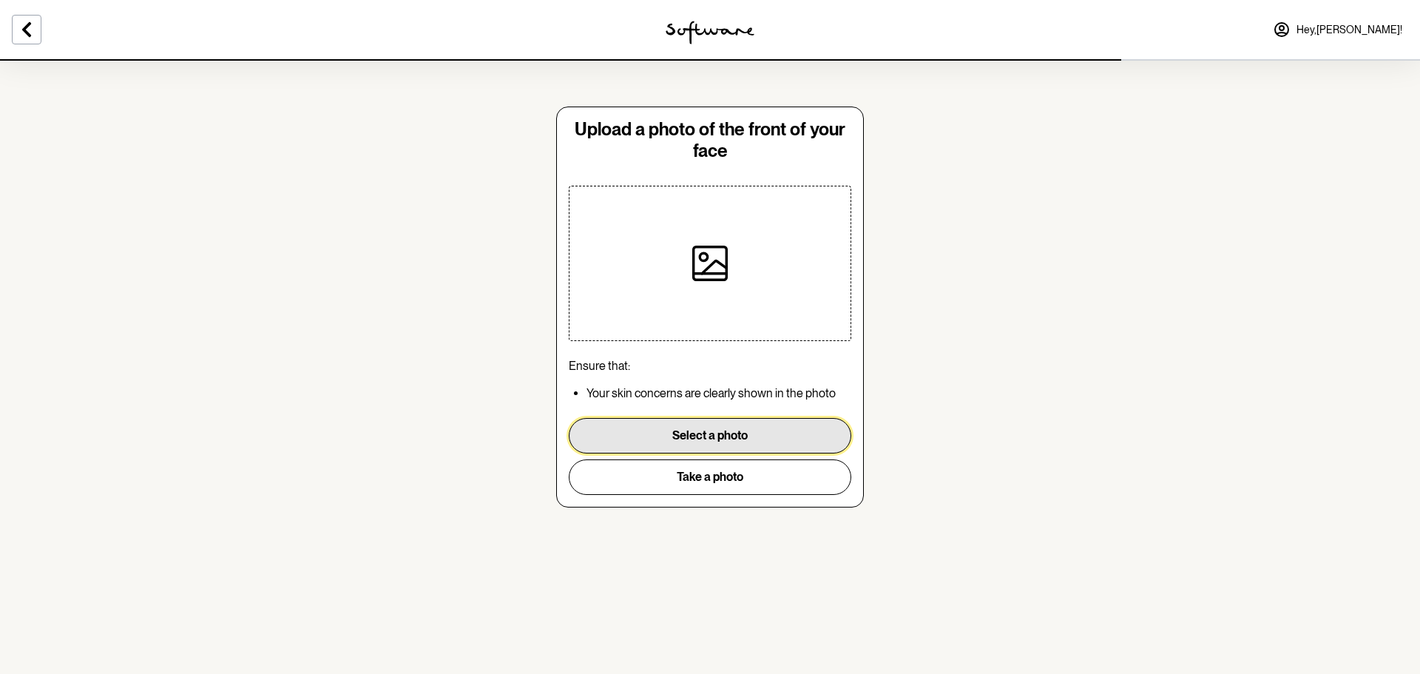
click at [730, 433] on button "Select a photo" at bounding box center [710, 435] width 283 height 35
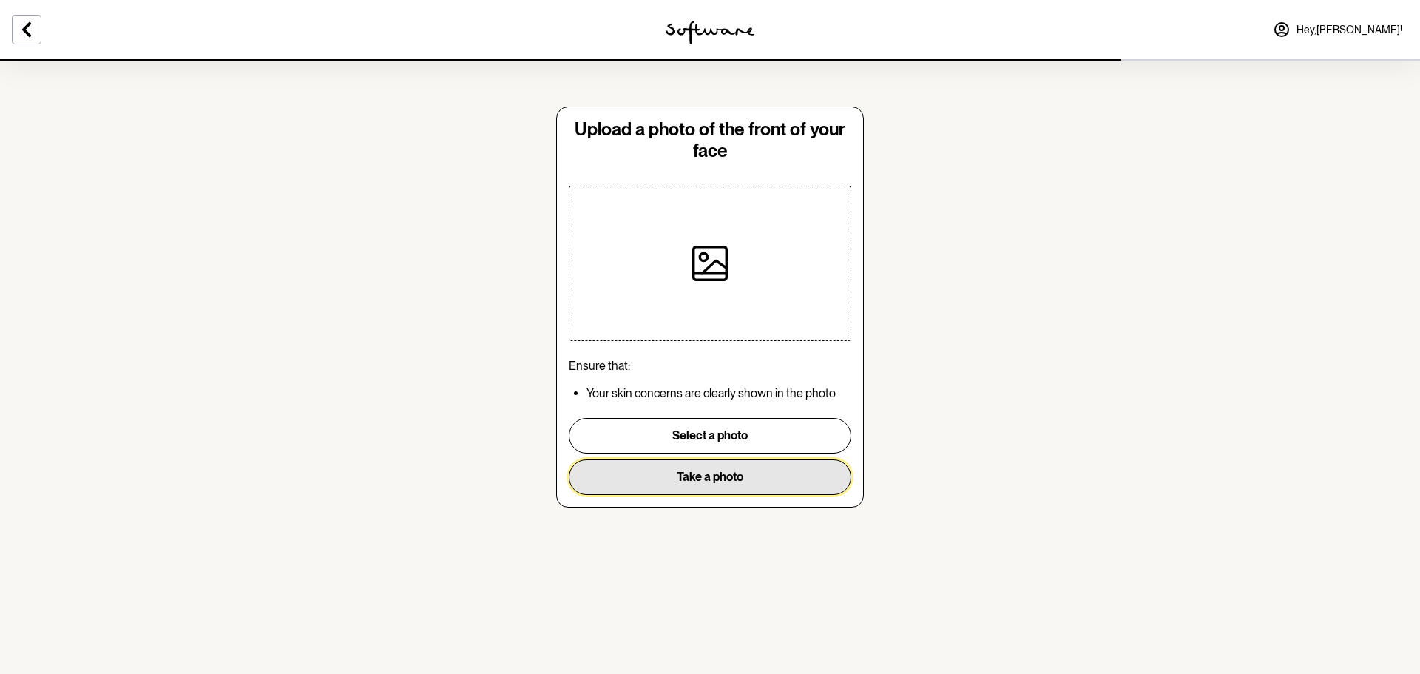
click at [712, 476] on button "Take a photo" at bounding box center [710, 476] width 283 height 35
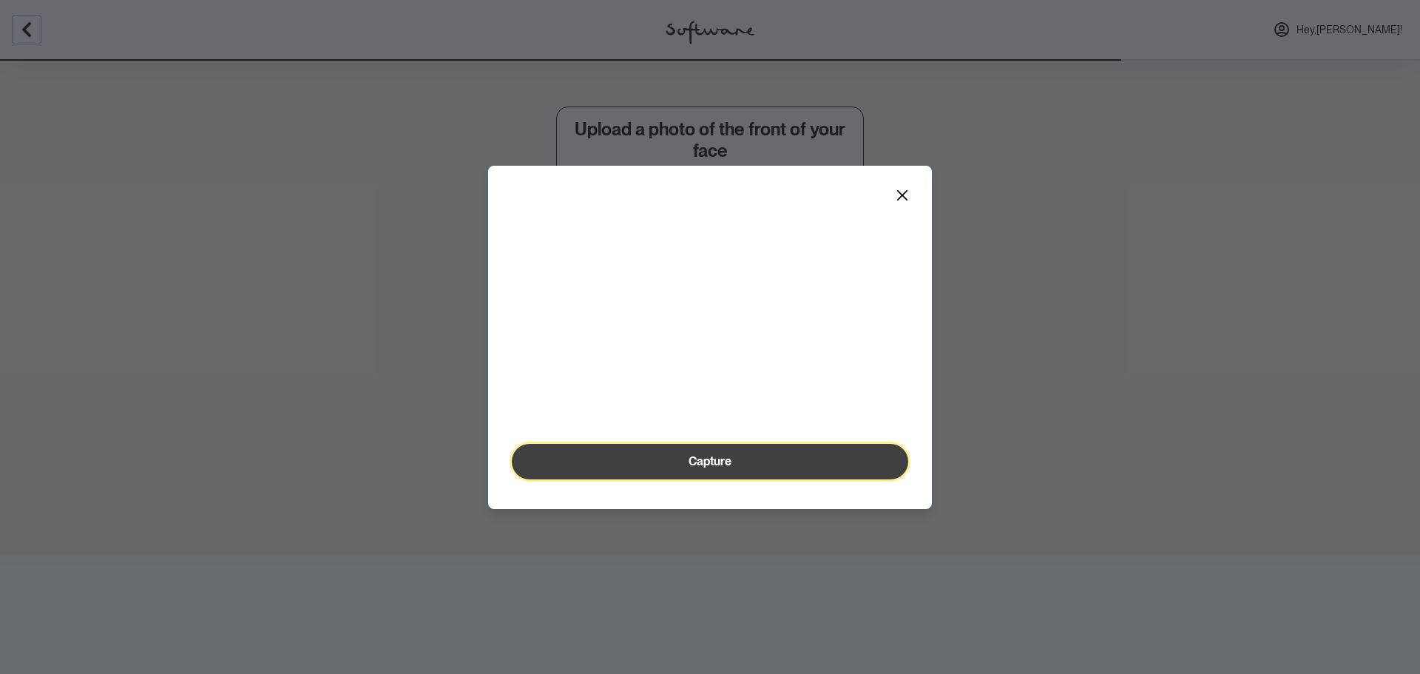
click at [674, 479] on button "Capture" at bounding box center [710, 461] width 396 height 35
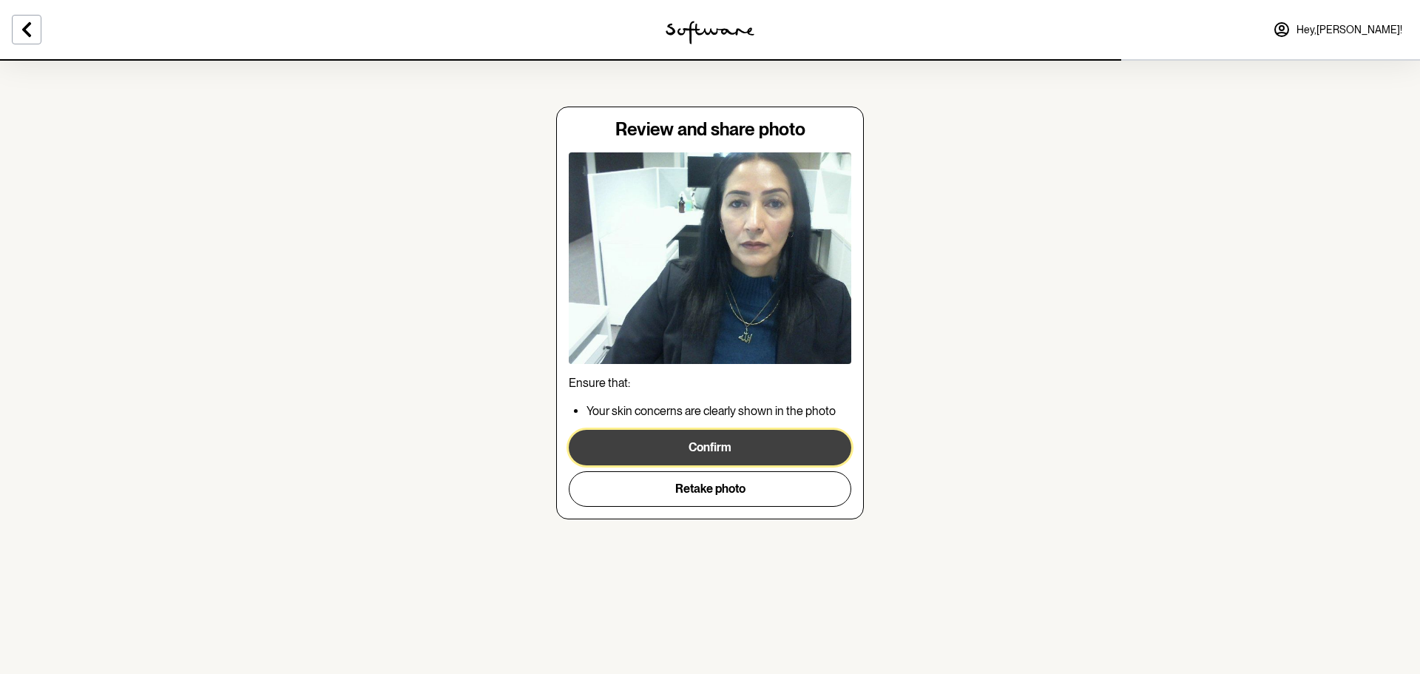
click at [724, 444] on button "Confirm" at bounding box center [710, 447] width 283 height 35
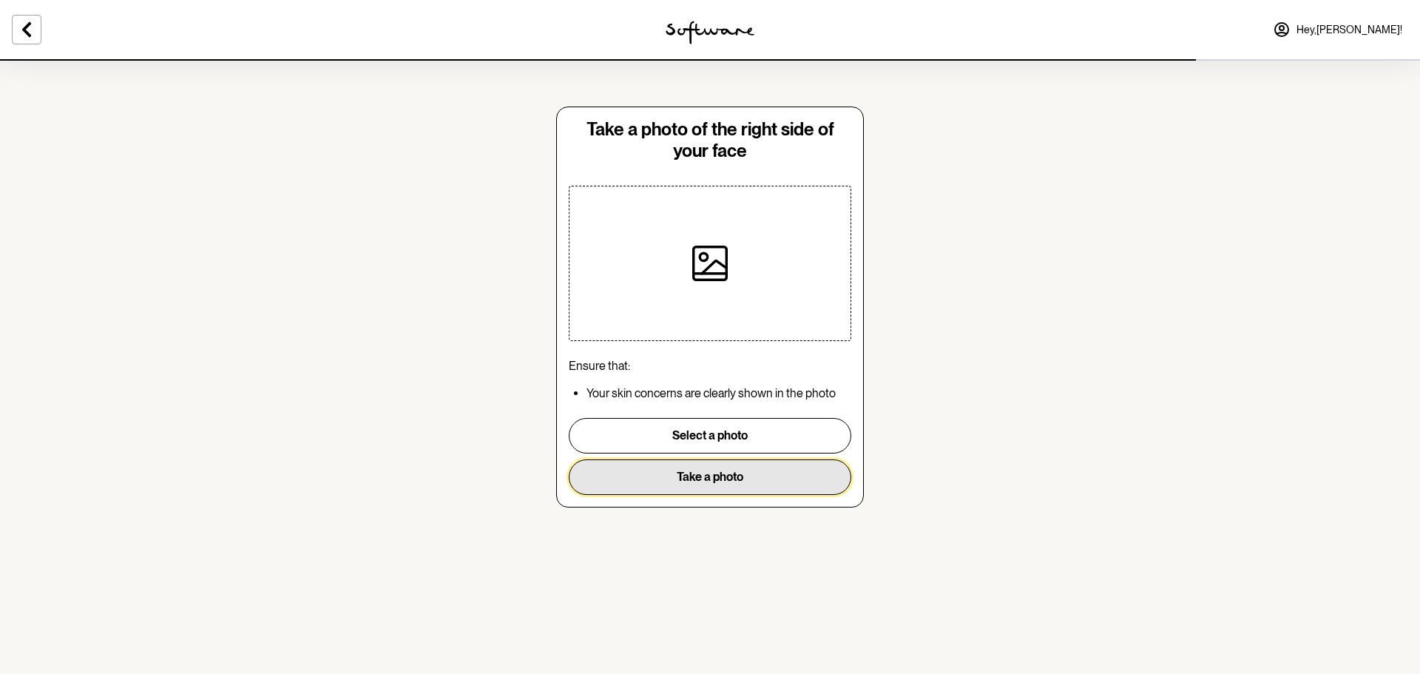
click at [709, 476] on button "Take a photo" at bounding box center [710, 476] width 283 height 35
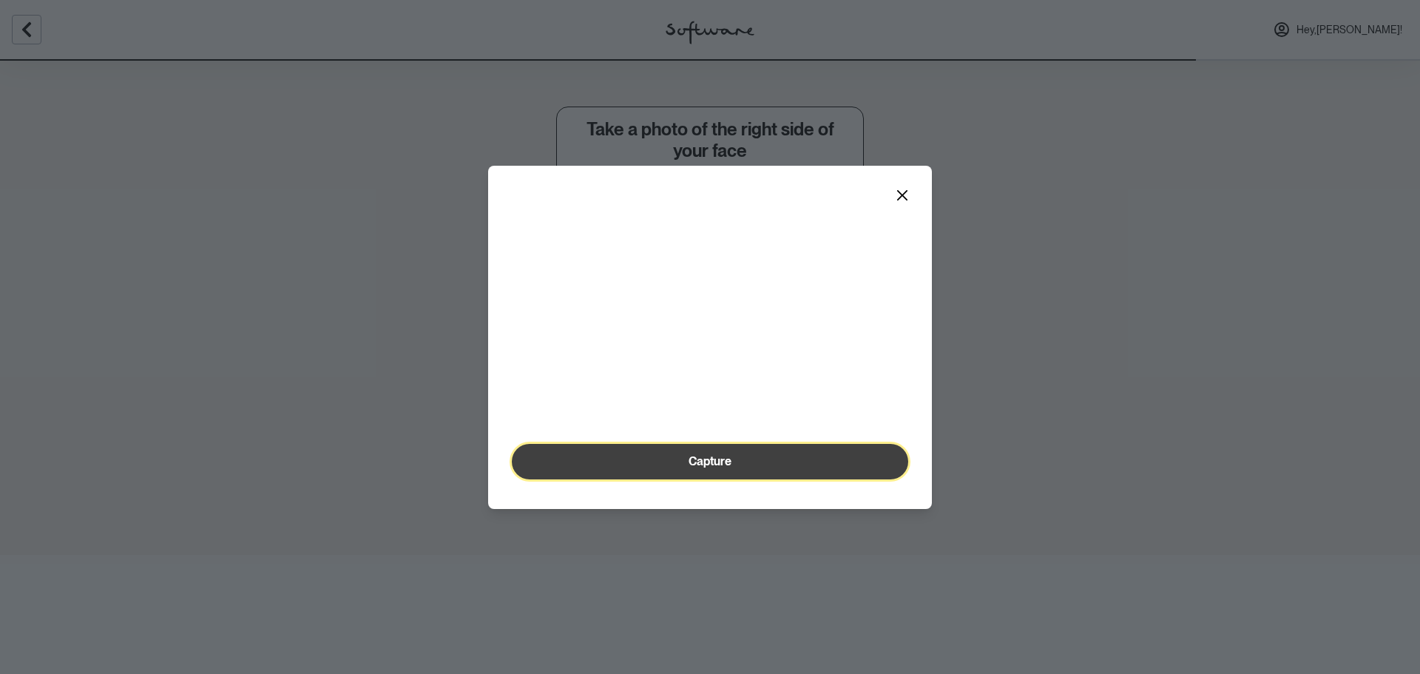
click at [700, 468] on span "Capture" at bounding box center [710, 461] width 43 height 14
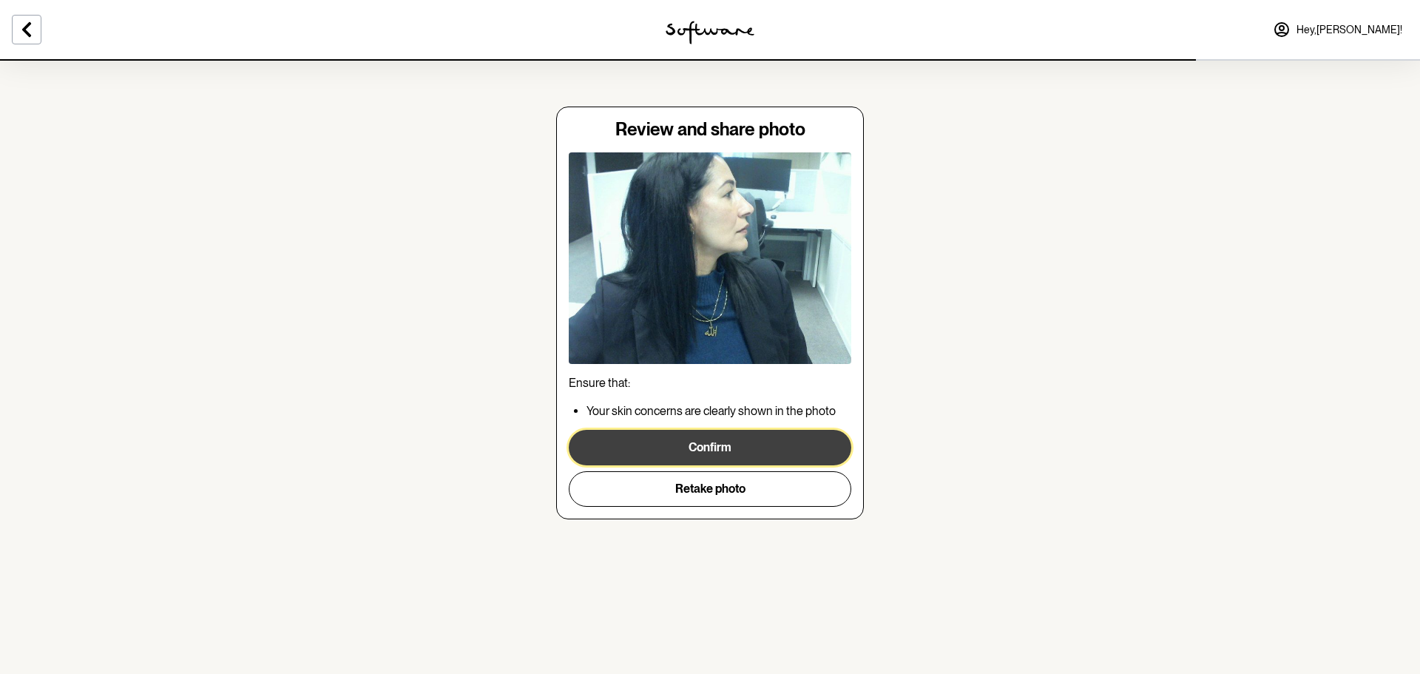
drag, startPoint x: 723, startPoint y: 430, endPoint x: 710, endPoint y: 439, distance: 15.4
click at [722, 430] on button "Confirm" at bounding box center [710, 447] width 283 height 35
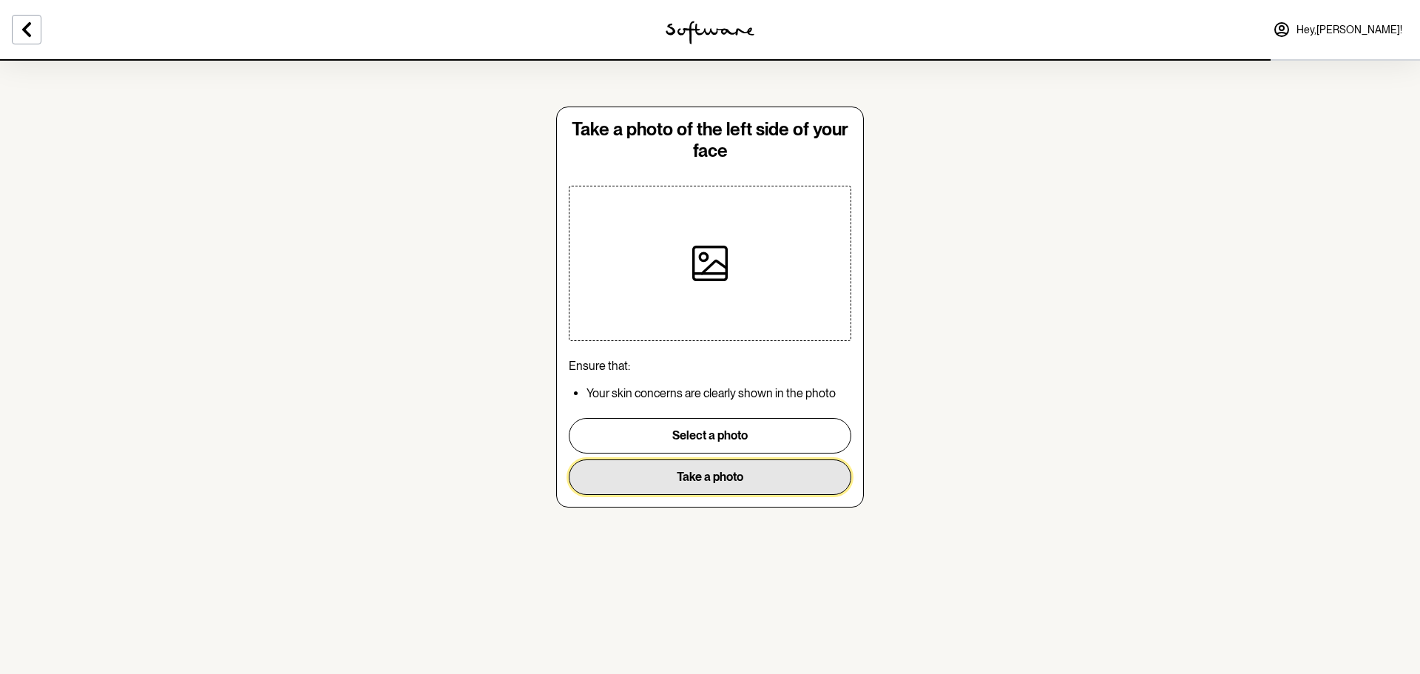
click at [728, 478] on button "Take a photo" at bounding box center [710, 476] width 283 height 35
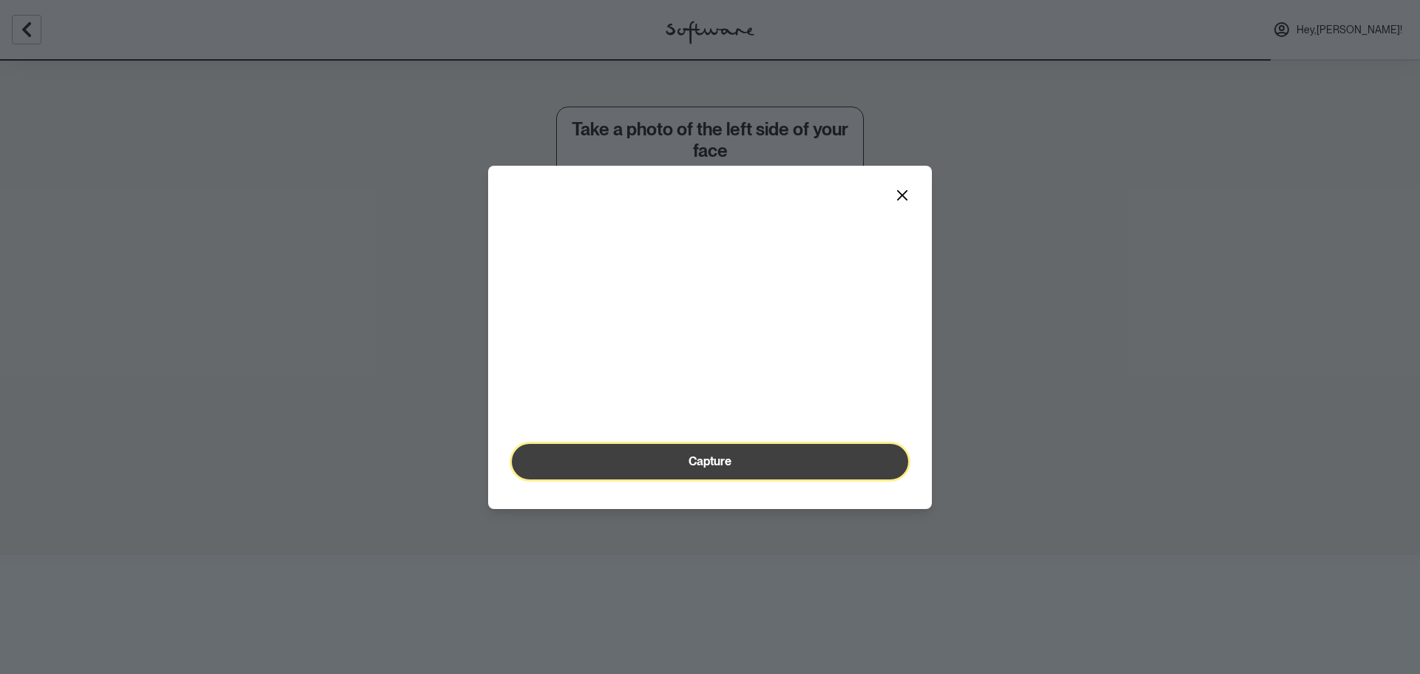
click at [700, 468] on span "Capture" at bounding box center [710, 461] width 43 height 14
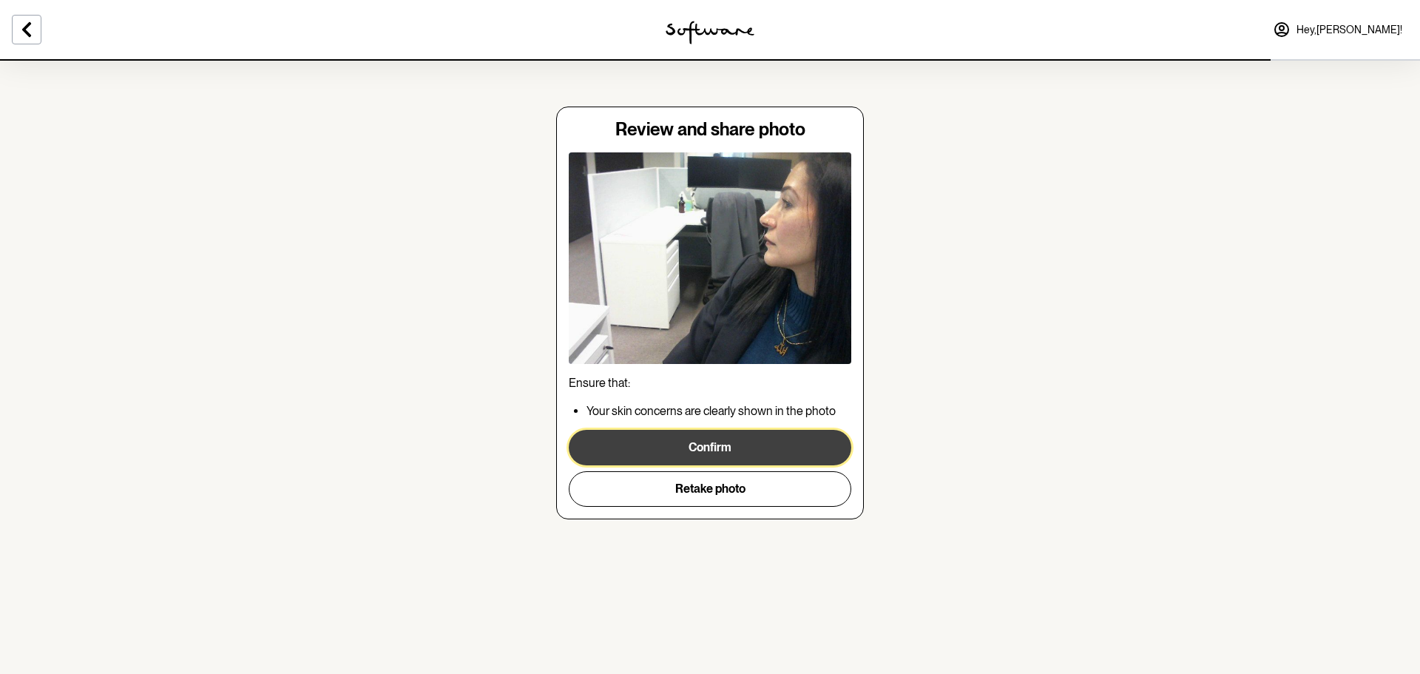
click at [714, 439] on button "Confirm" at bounding box center [710, 447] width 283 height 35
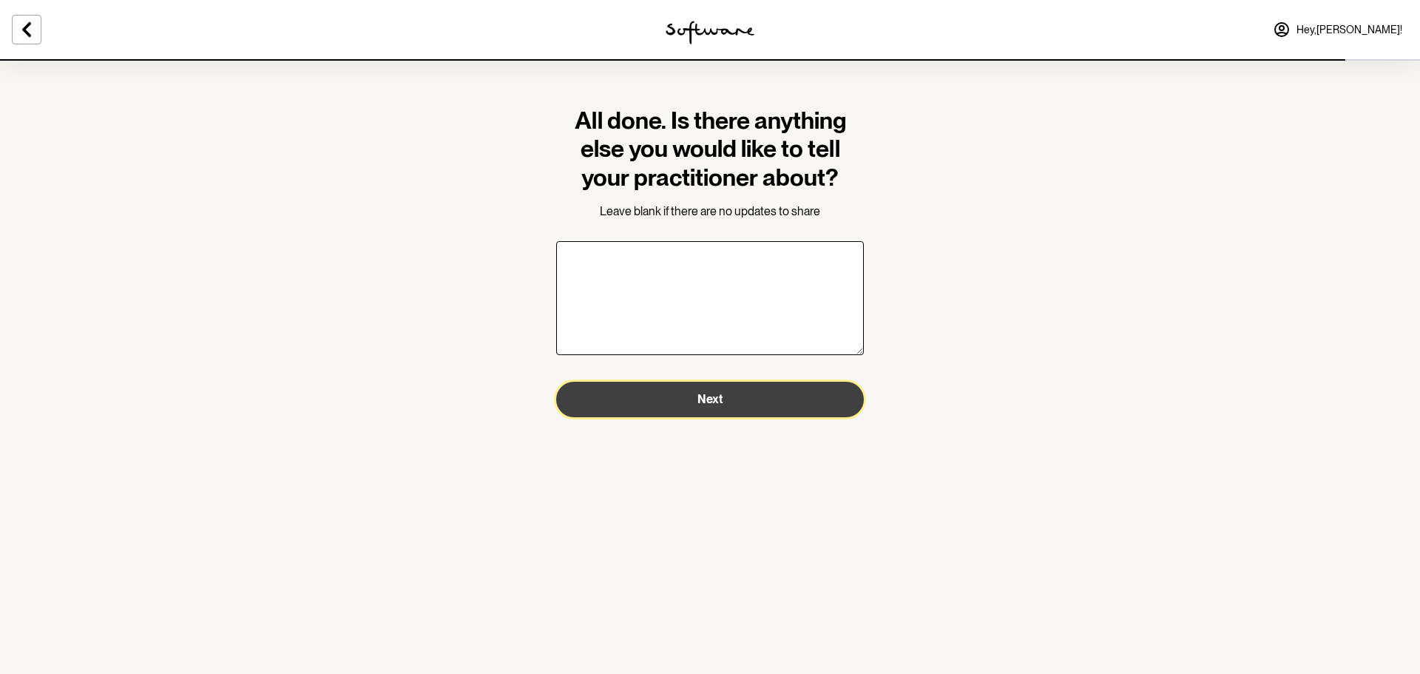
click at [740, 401] on button "Next" at bounding box center [710, 399] width 308 height 35
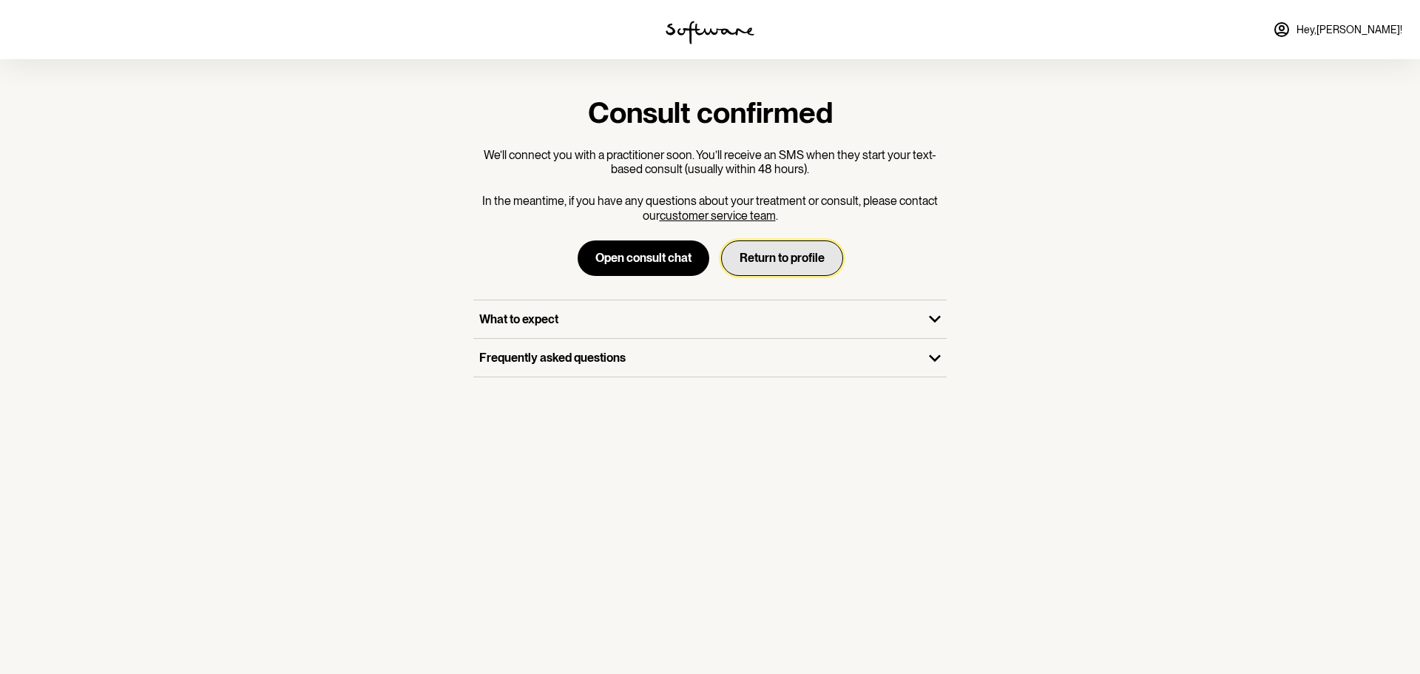
click at [778, 258] on button "Return to profile" at bounding box center [782, 257] width 122 height 35
